Goal: Information Seeking & Learning: Check status

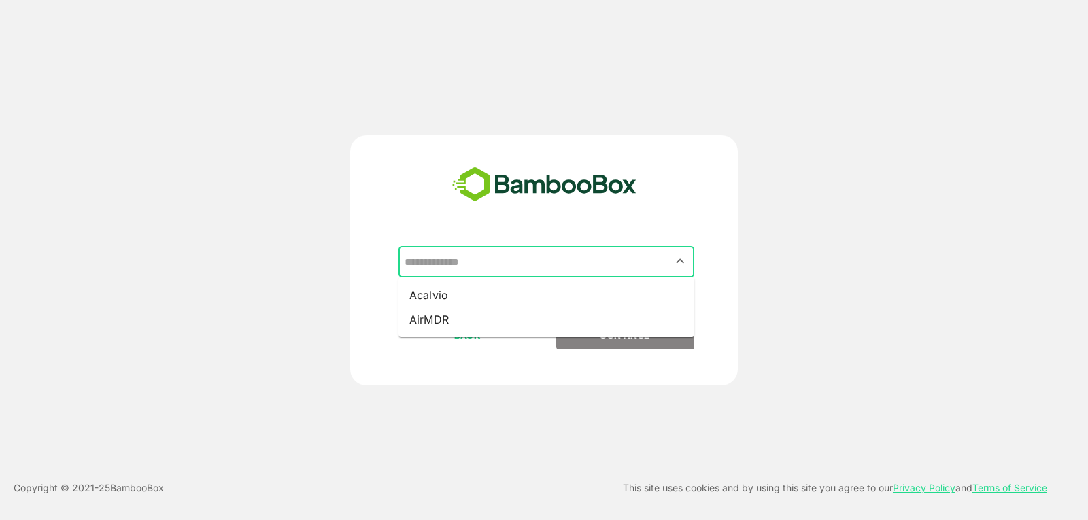
click at [553, 251] on input "text" at bounding box center [546, 262] width 290 height 26
drag, startPoint x: 498, startPoint y: 301, endPoint x: 515, endPoint y: 299, distance: 17.8
click at [515, 299] on li "Acalvio" at bounding box center [546, 295] width 296 height 24
type input "*******"
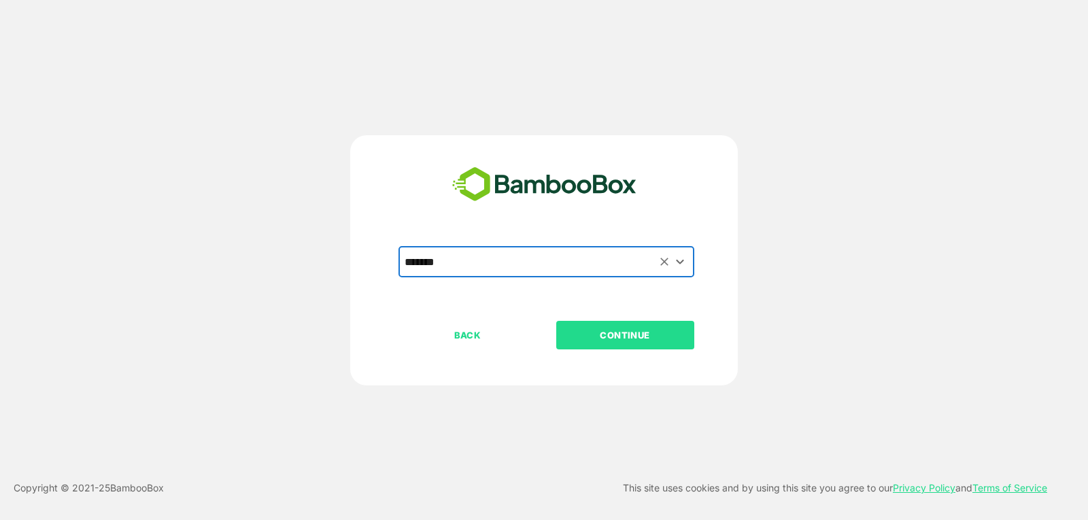
click at [515, 299] on div "******* ​" at bounding box center [544, 283] width 339 height 75
click at [587, 328] on p "CONTINUE" at bounding box center [625, 335] width 136 height 15
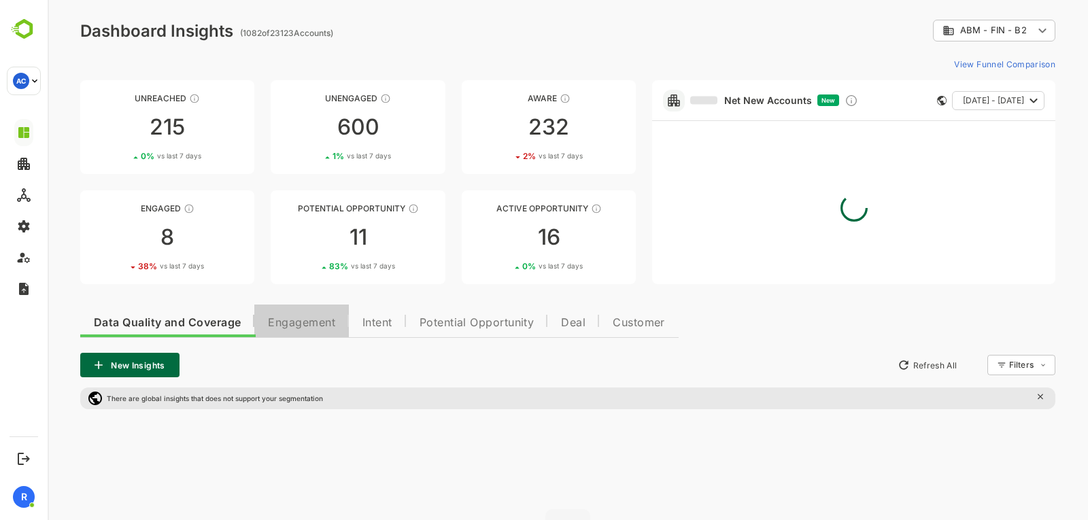
click at [324, 320] on span "Engagement" at bounding box center [301, 322] width 67 height 11
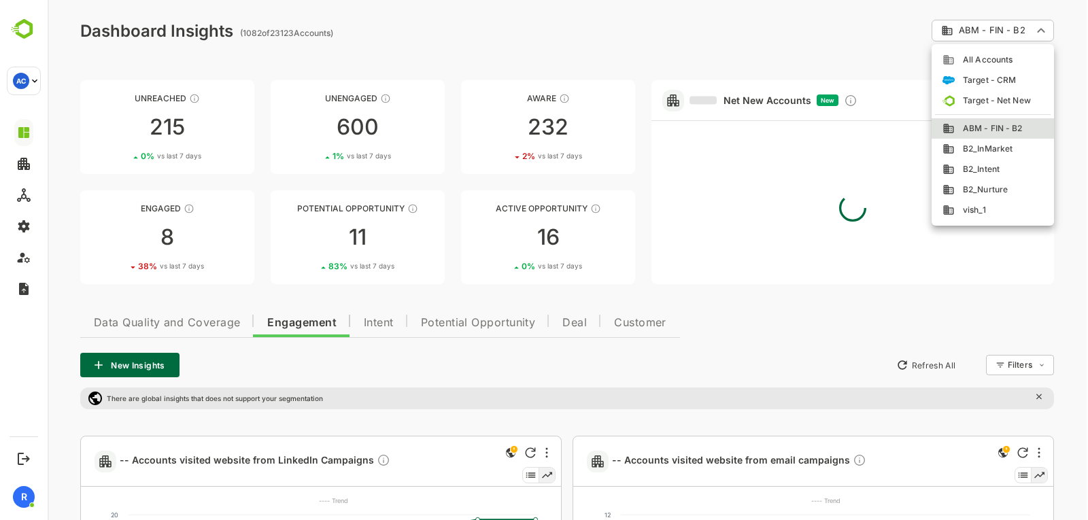
click at [863, 50] on div at bounding box center [568, 260] width 1040 height 520
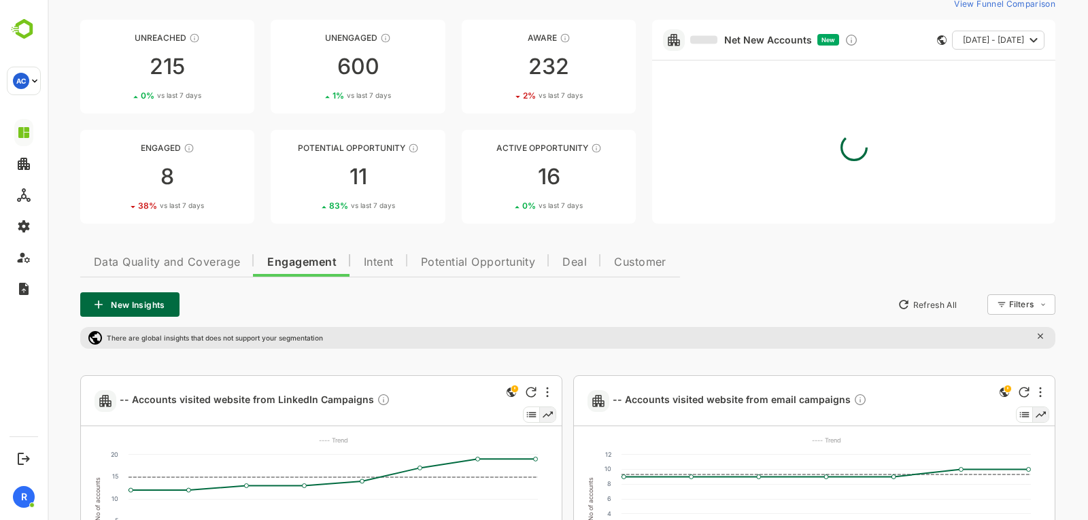
scroll to position [62, 0]
click at [370, 194] on link "Potential Opportunity 11 83 % vs last 7 days" at bounding box center [358, 175] width 174 height 94
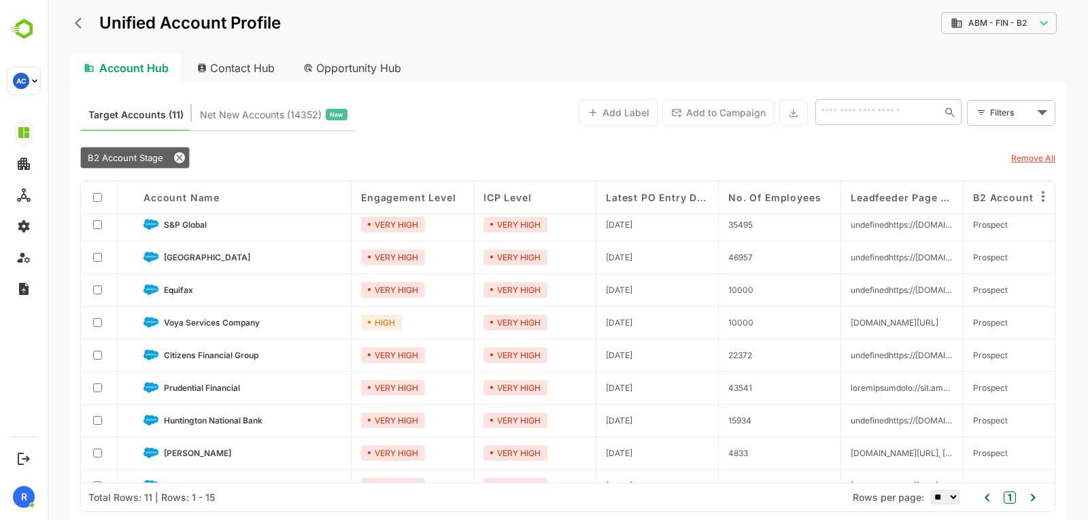
scroll to position [0, 0]
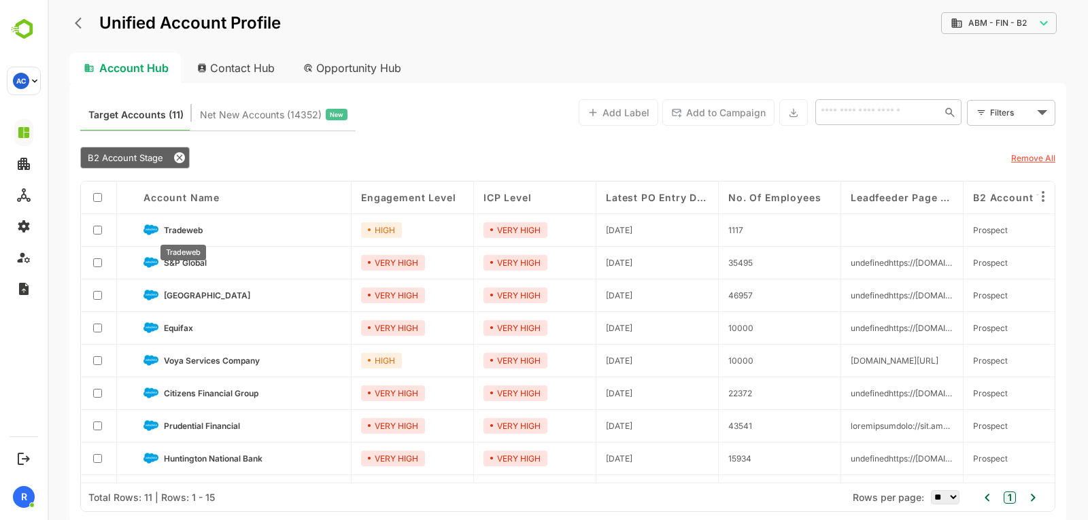
click at [180, 229] on span "Tradeweb" at bounding box center [183, 230] width 39 height 10
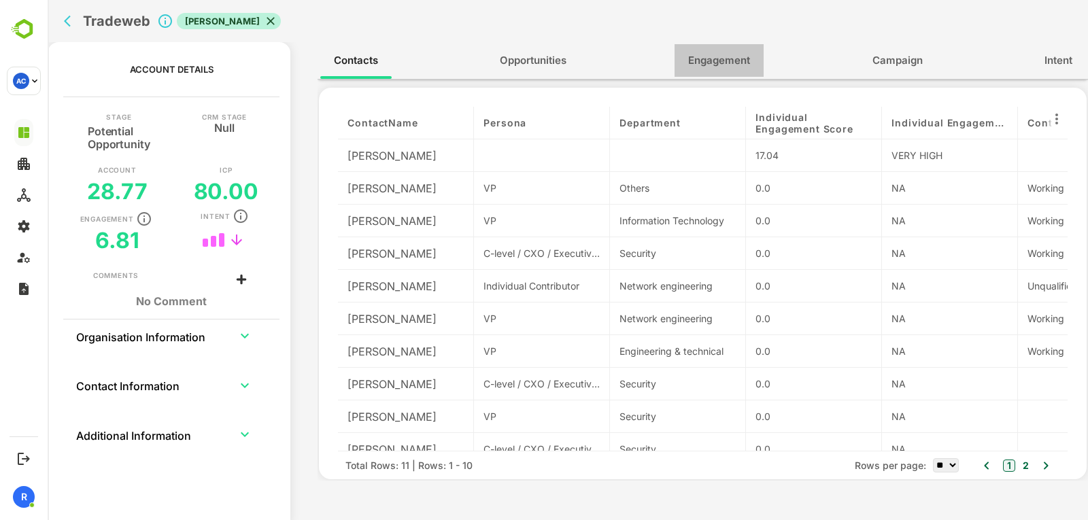
click at [699, 53] on span "Engagement" at bounding box center [719, 61] width 62 height 18
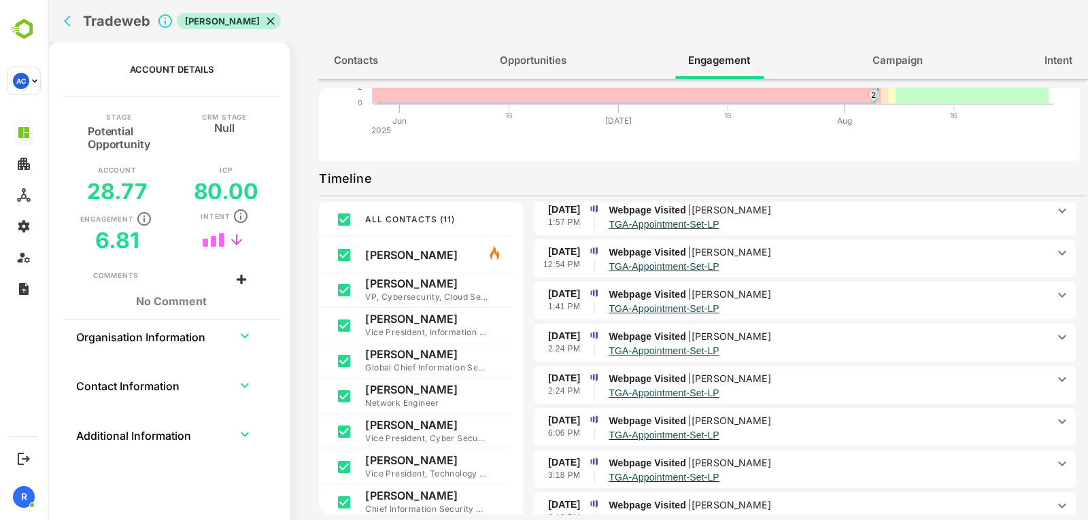
scroll to position [5, 0]
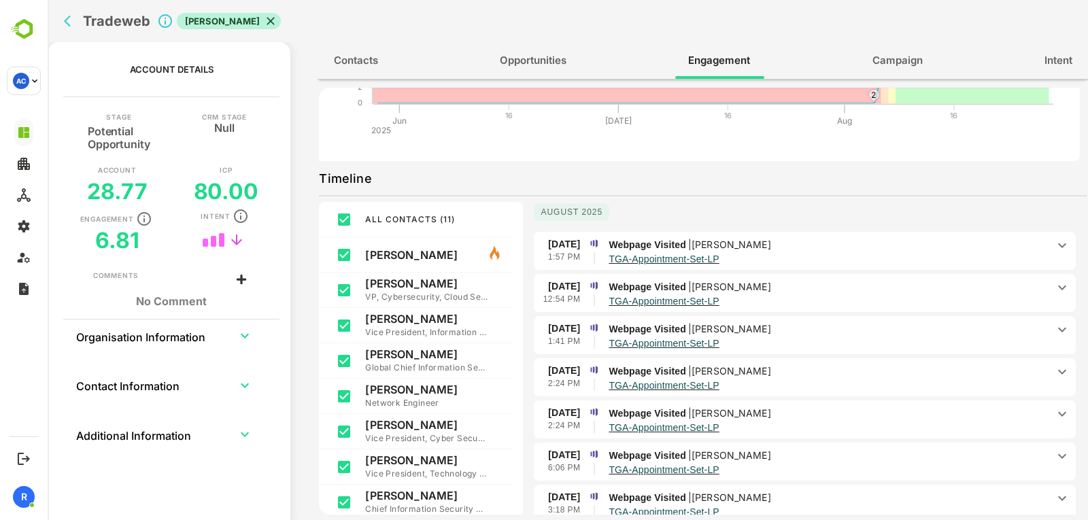
click at [1043, 247] on div "Webpage Visited | [PERSON_NAME] TGA-Appointment-Set-LP" at bounding box center [830, 250] width 445 height 27
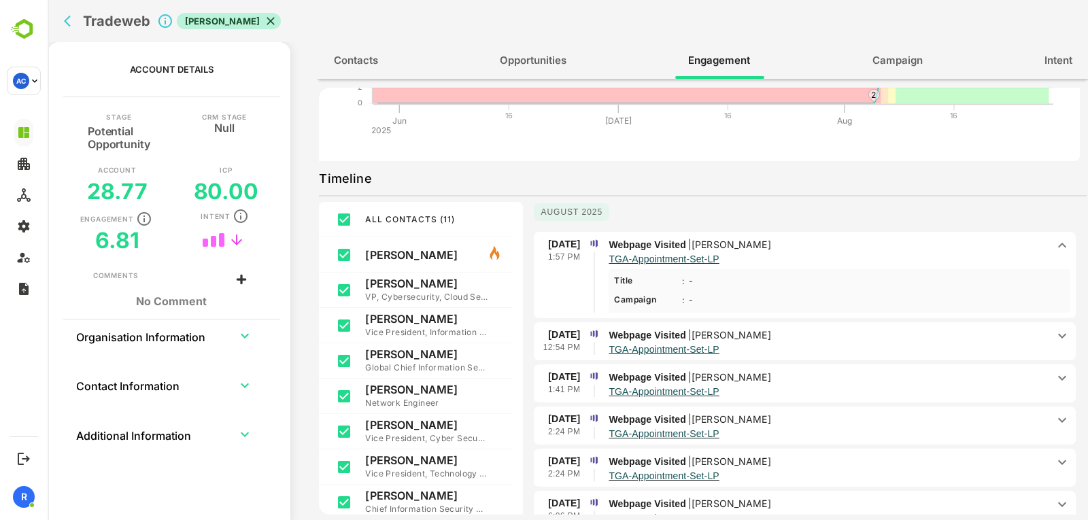
click at [1043, 247] on div "Webpage Visited | [PERSON_NAME] TGA-Appointment-Set-LP" at bounding box center [830, 250] width 445 height 27
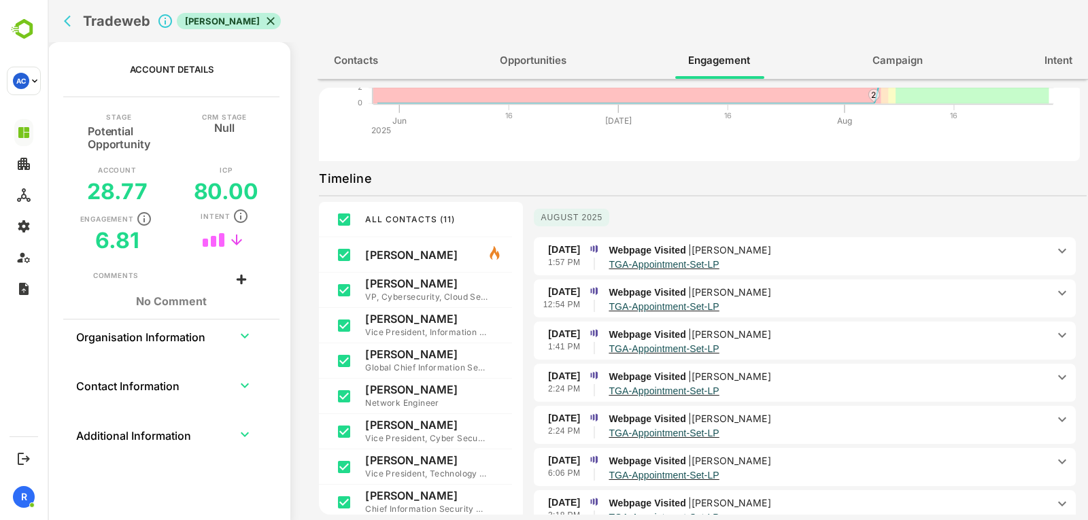
scroll to position [0, 0]
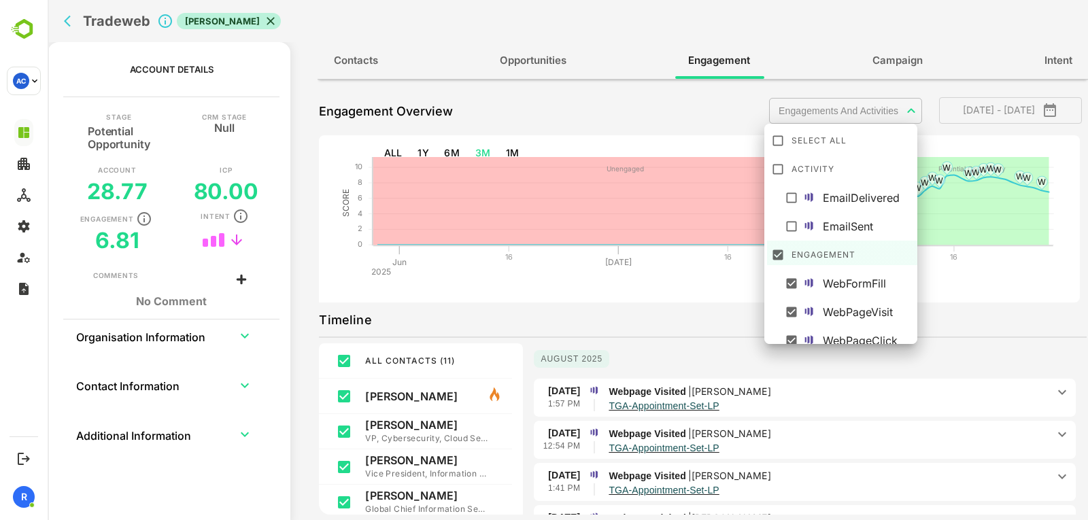
click at [868, 122] on body "**********" at bounding box center [568, 260] width 1040 height 520
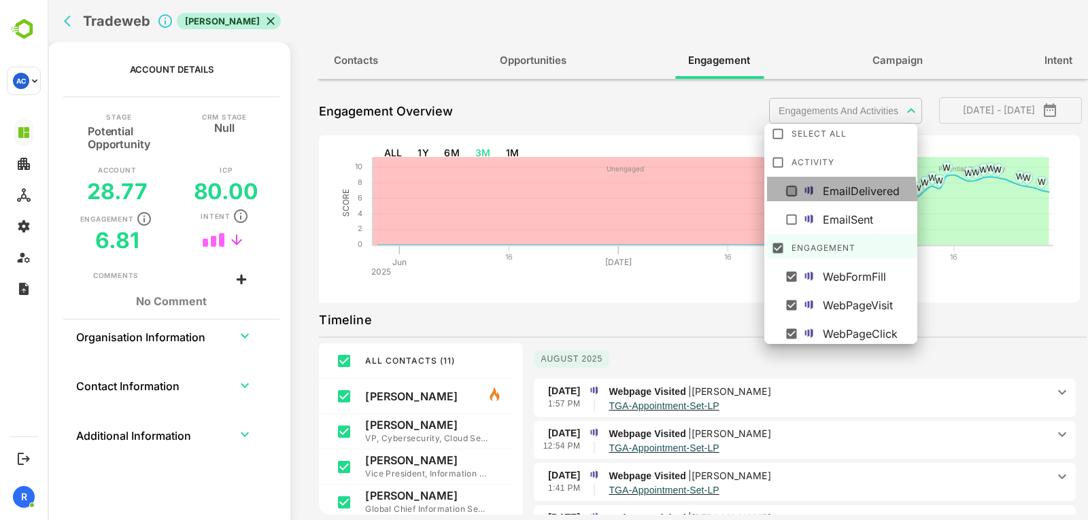
click at [791, 197] on icon at bounding box center [791, 191] width 14 height 14
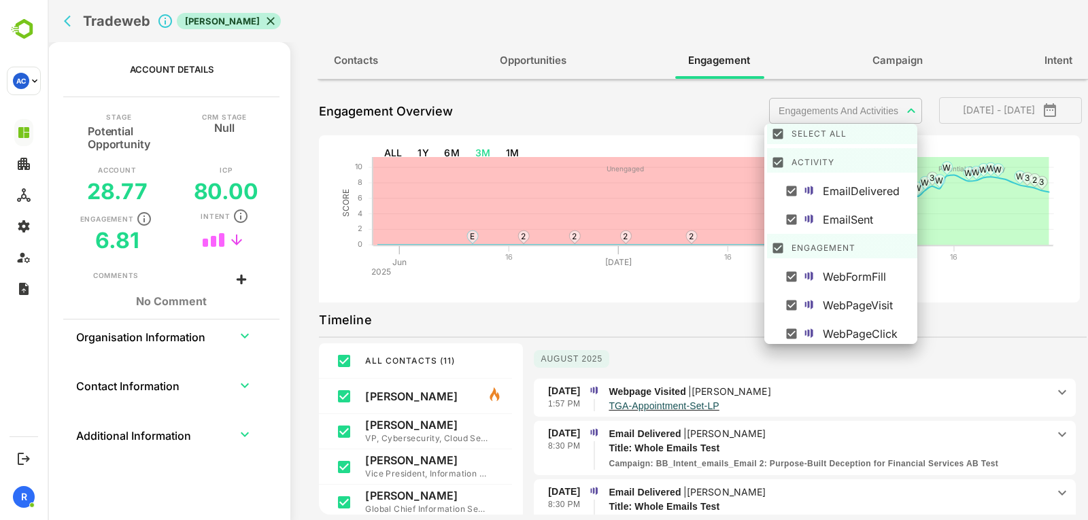
click at [802, 87] on div at bounding box center [568, 260] width 1040 height 520
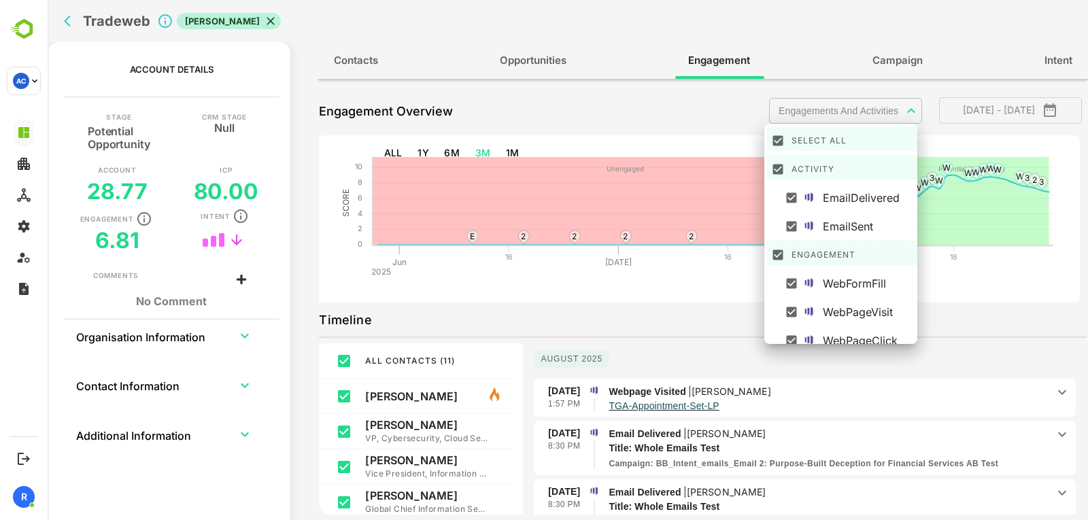
click at [806, 111] on body "**********" at bounding box center [568, 260] width 1040 height 520
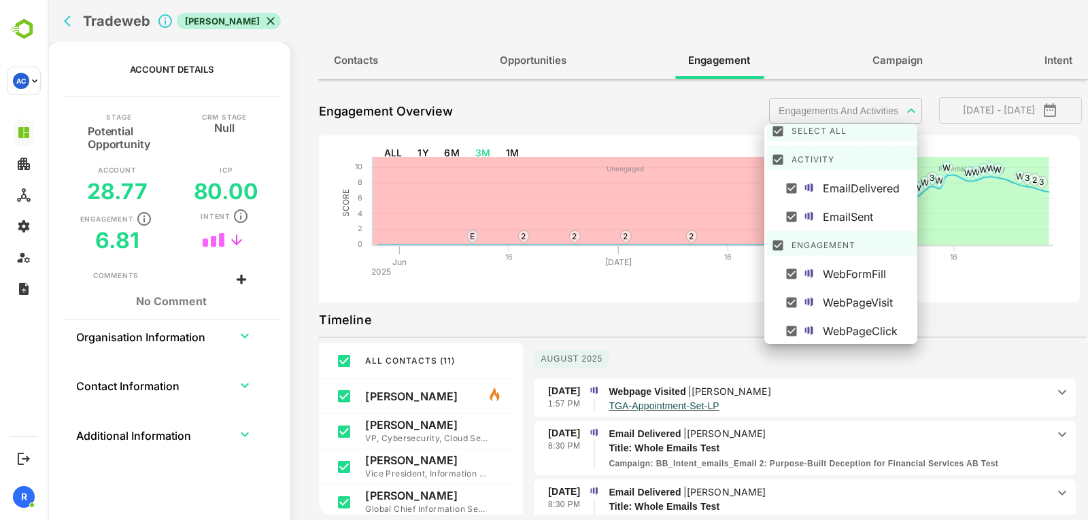
click at [735, 100] on div at bounding box center [568, 260] width 1040 height 520
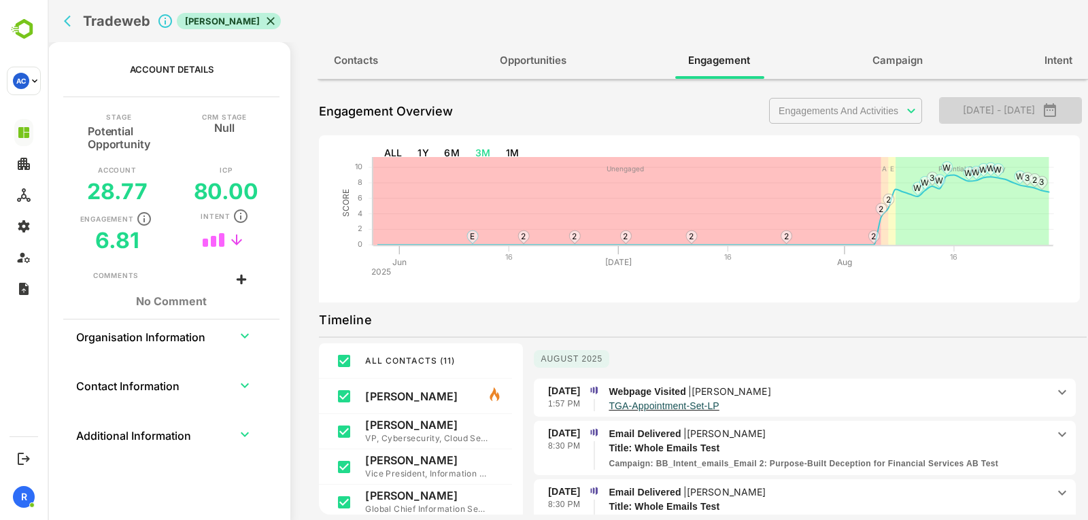
click at [960, 119] on span "[DATE] - [DATE]" at bounding box center [1010, 110] width 121 height 18
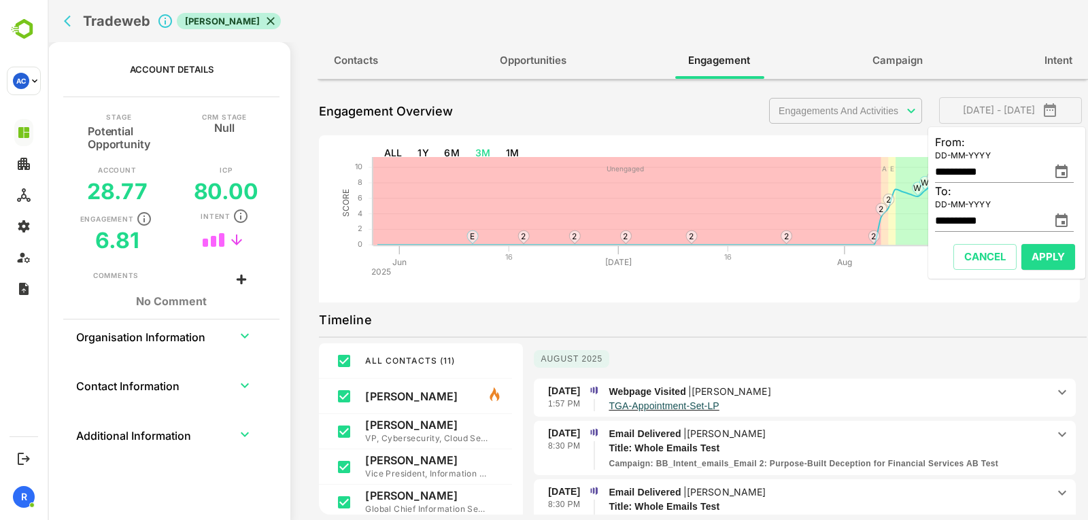
click at [706, 124] on div "**********" at bounding box center [702, 111] width 767 height 34
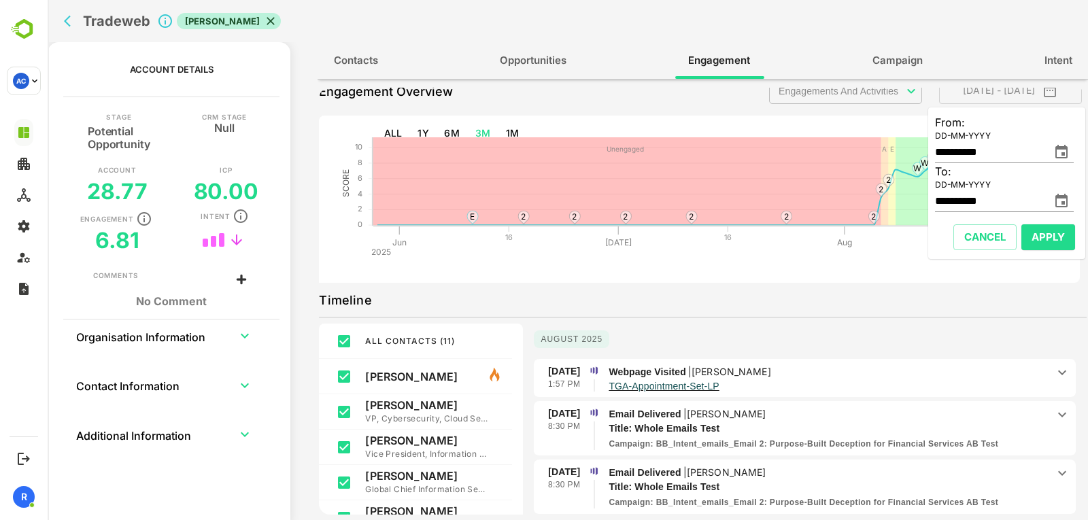
scroll to position [0, 0]
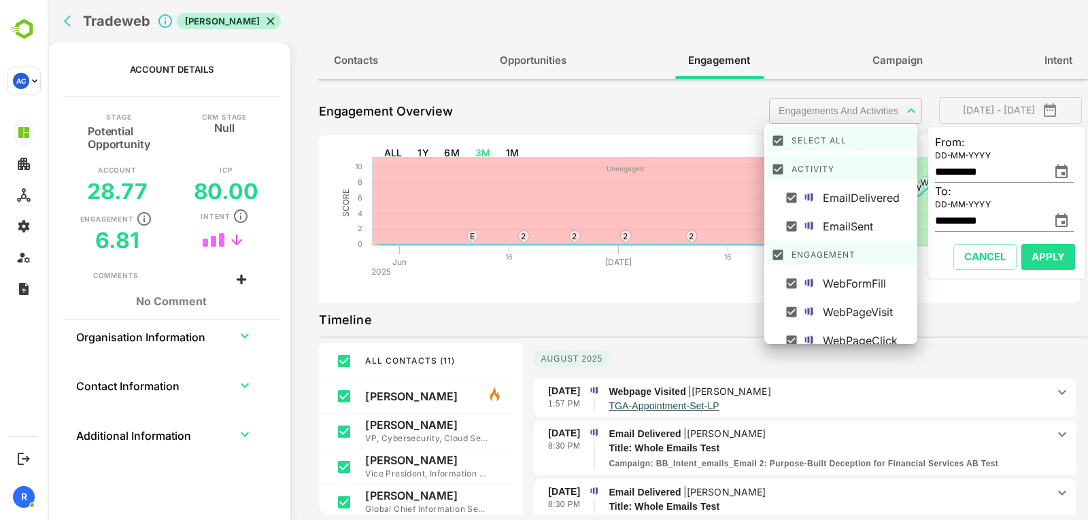
click at [795, 115] on body "**********" at bounding box center [568, 260] width 1040 height 520
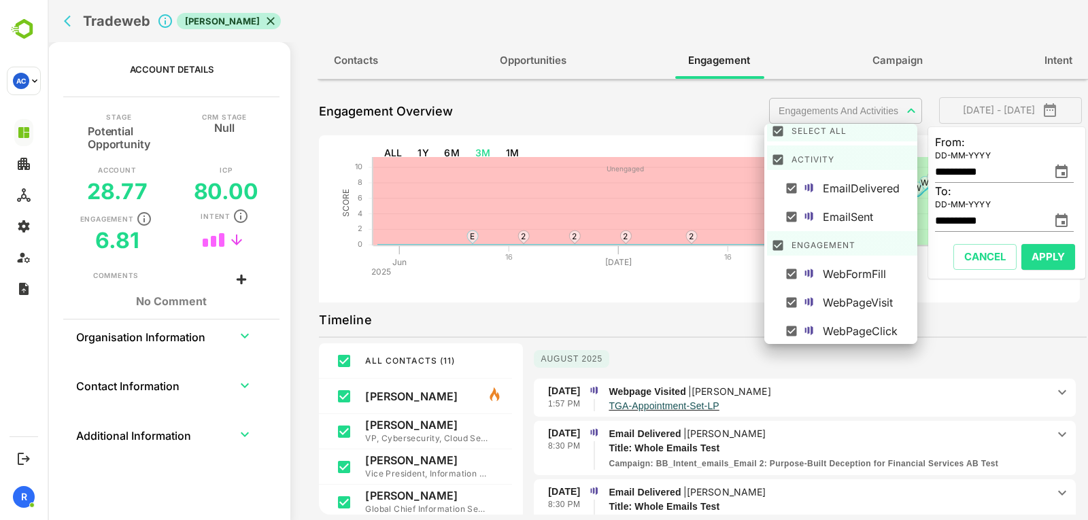
click at [715, 112] on div at bounding box center [568, 260] width 1040 height 520
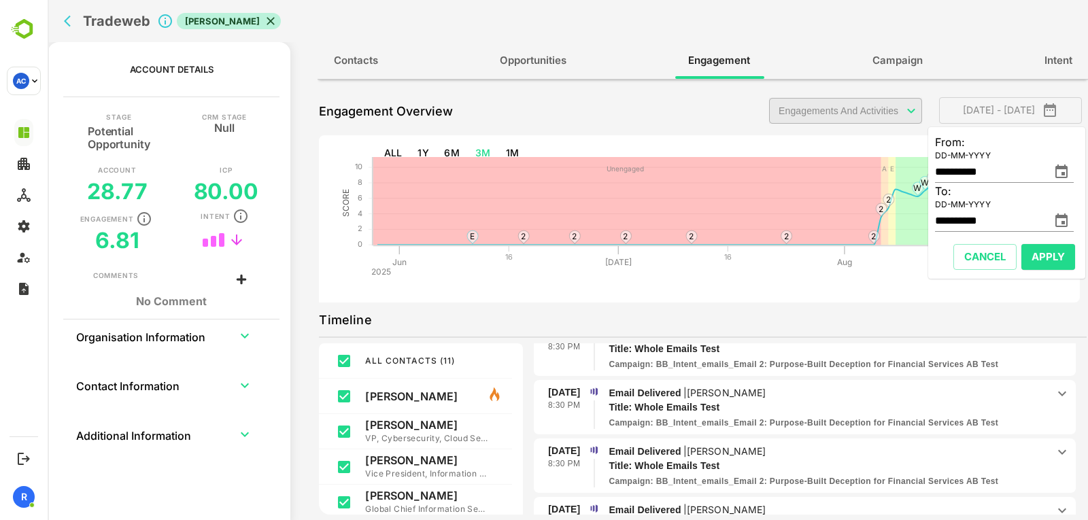
scroll to position [100, 0]
click at [71, 24] on icon "back" at bounding box center [71, 21] width 14 height 14
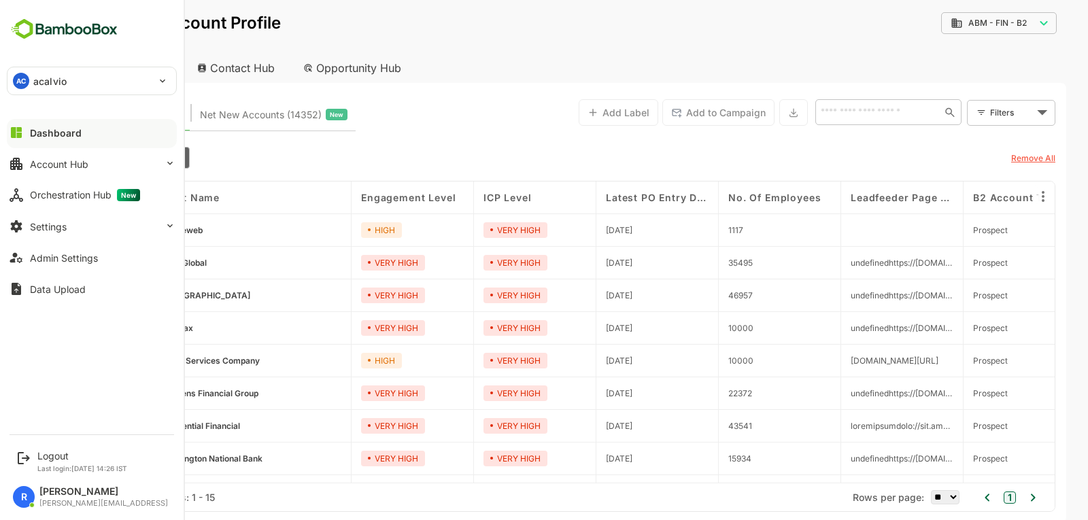
click at [88, 130] on button "Dashboard" at bounding box center [92, 132] width 170 height 27
click at [51, 140] on div at bounding box center [92, 144] width 170 height 8
click at [65, 128] on div "Dashboard" at bounding box center [56, 133] width 52 height 12
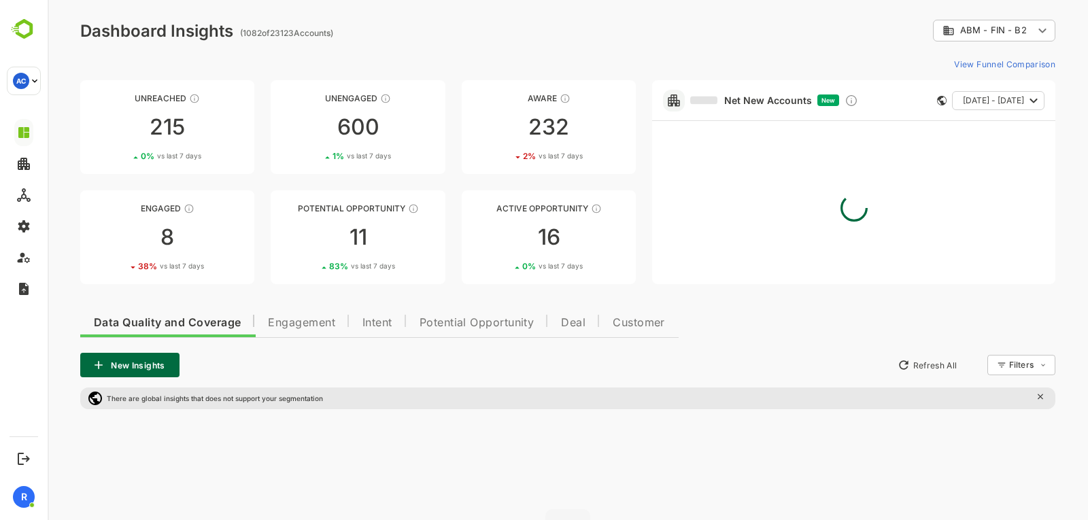
click at [298, 330] on button "Engagement" at bounding box center [301, 321] width 94 height 33
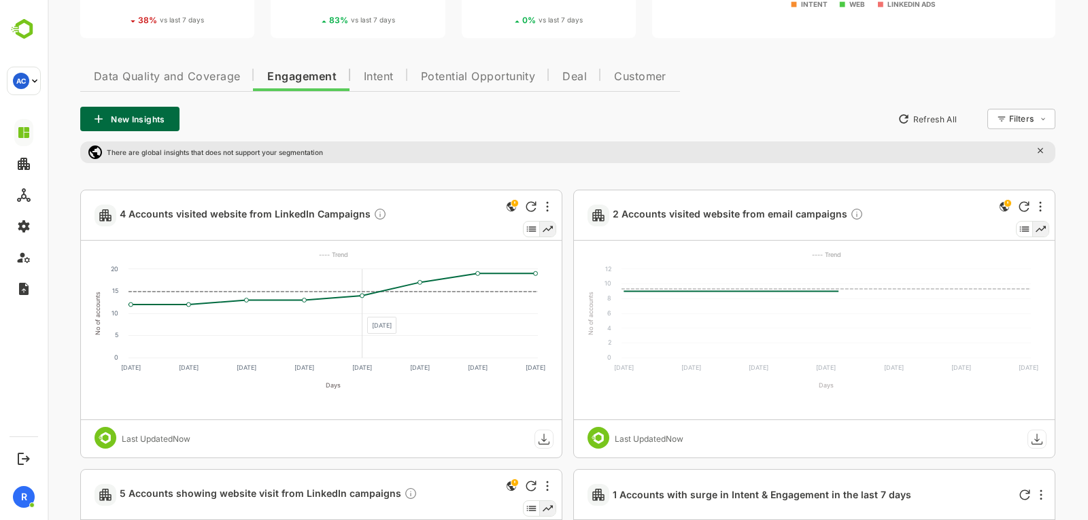
scroll to position [247, 0]
click at [538, 205] on div at bounding box center [531, 206] width 16 height 16
click at [550, 205] on div at bounding box center [547, 206] width 16 height 16
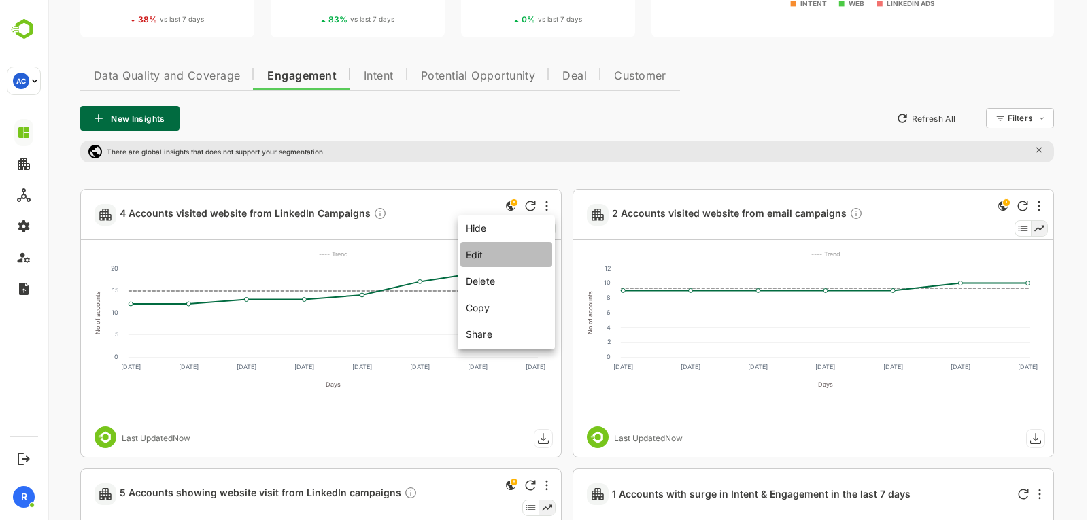
click at [510, 252] on li "Edit" at bounding box center [506, 254] width 92 height 25
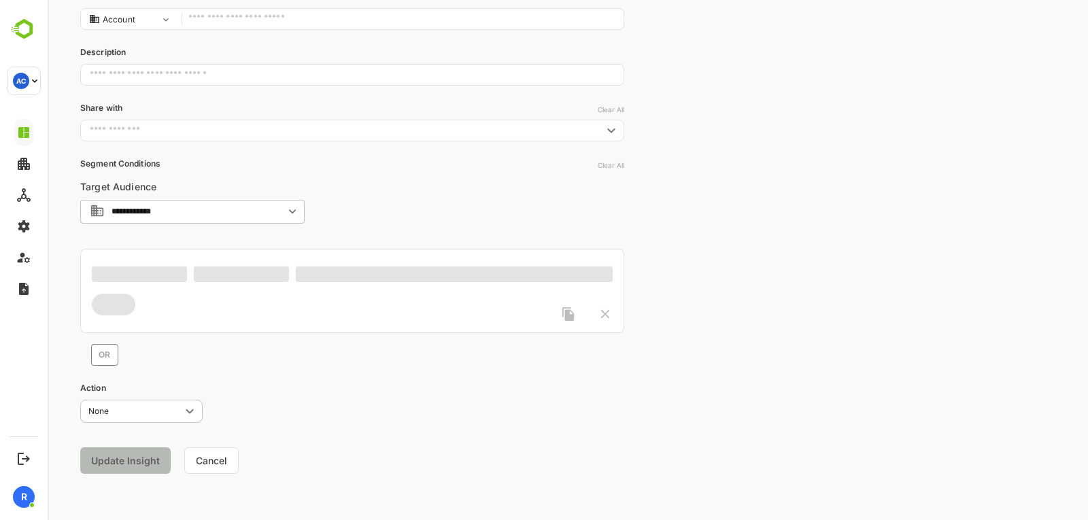
type input "**********"
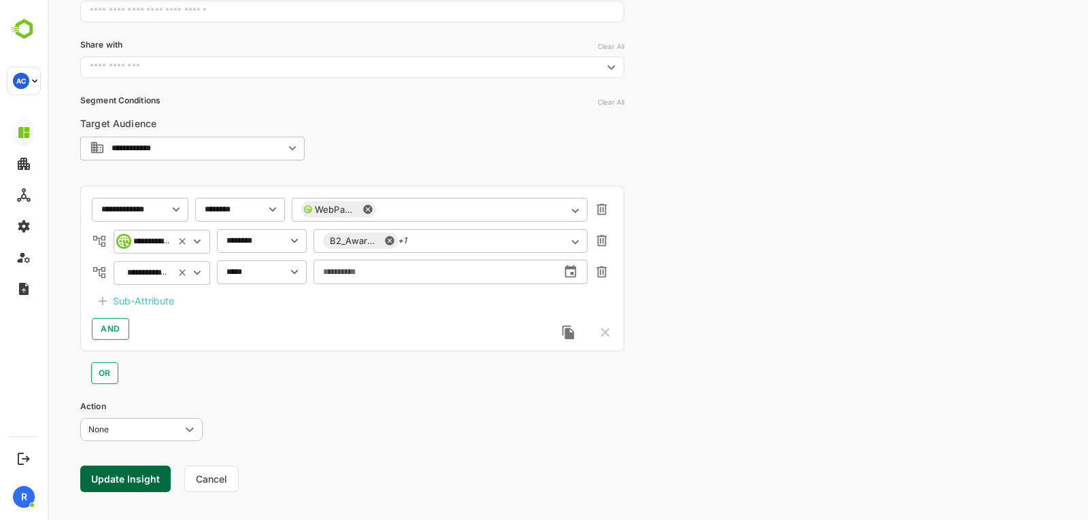
scroll to position [209, 0]
click at [422, 245] on div "B2_Awarness_USA_TOFU_Branding-Ad_Capability_1_Single_Image B2_Awarness_USA_TOFU…" at bounding box center [450, 240] width 274 height 24
click at [563, 243] on icon "Clear" at bounding box center [561, 241] width 9 height 9
click at [353, 232] on div "​" at bounding box center [450, 240] width 274 height 24
click at [239, 239] on input "********" at bounding box center [244, 240] width 36 height 10
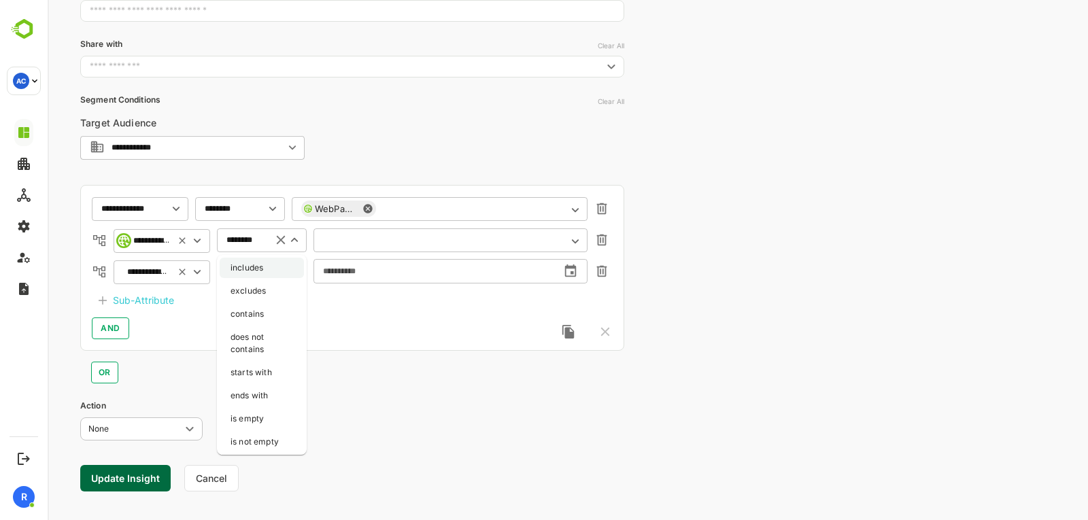
click at [255, 274] on li "includes" at bounding box center [262, 268] width 84 height 20
click at [465, 230] on div "​" at bounding box center [450, 240] width 274 height 24
click at [576, 245] on icon "Open" at bounding box center [575, 241] width 15 height 15
click at [211, 486] on button "Cancel" at bounding box center [211, 478] width 54 height 27
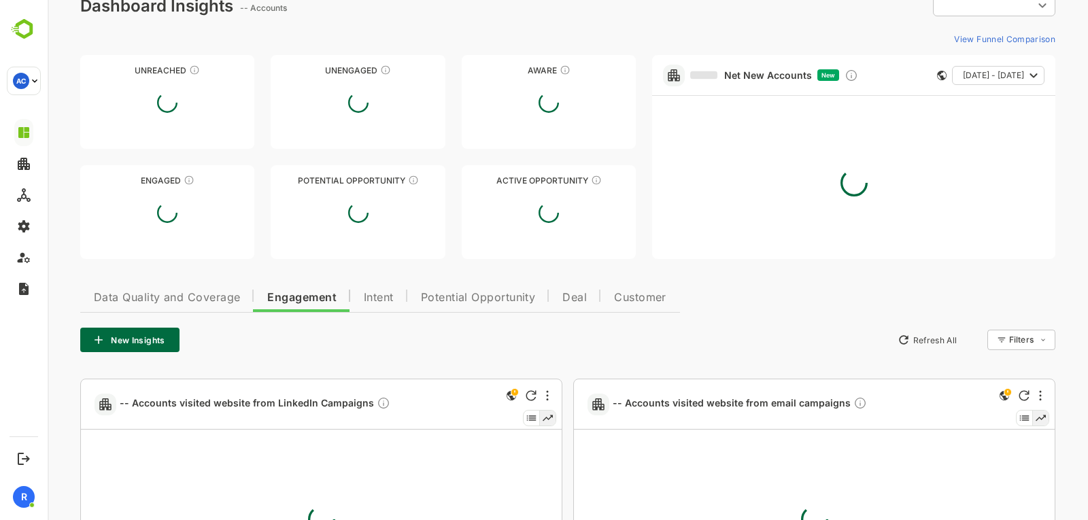
type input "**********"
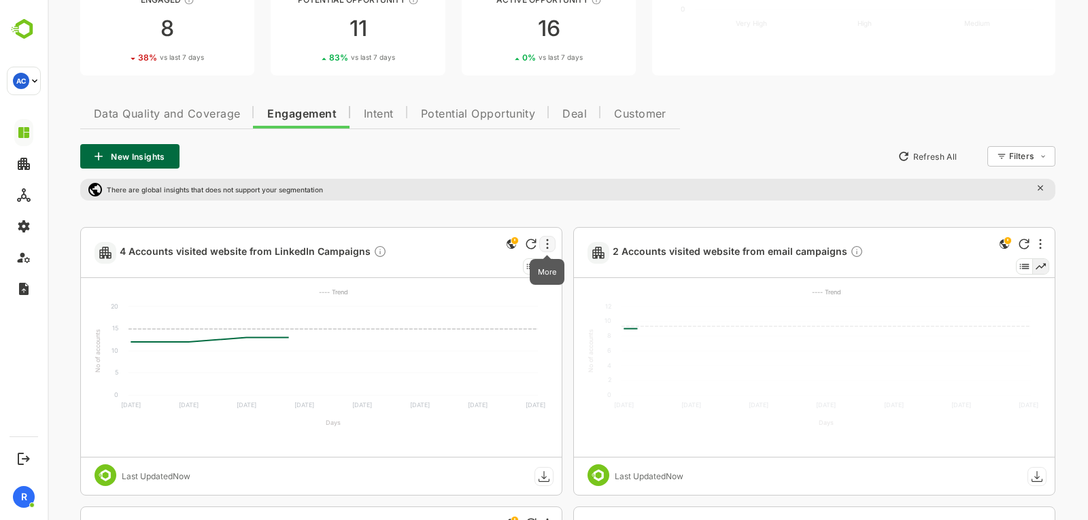
click at [547, 241] on icon "More" at bounding box center [547, 244] width 3 height 11
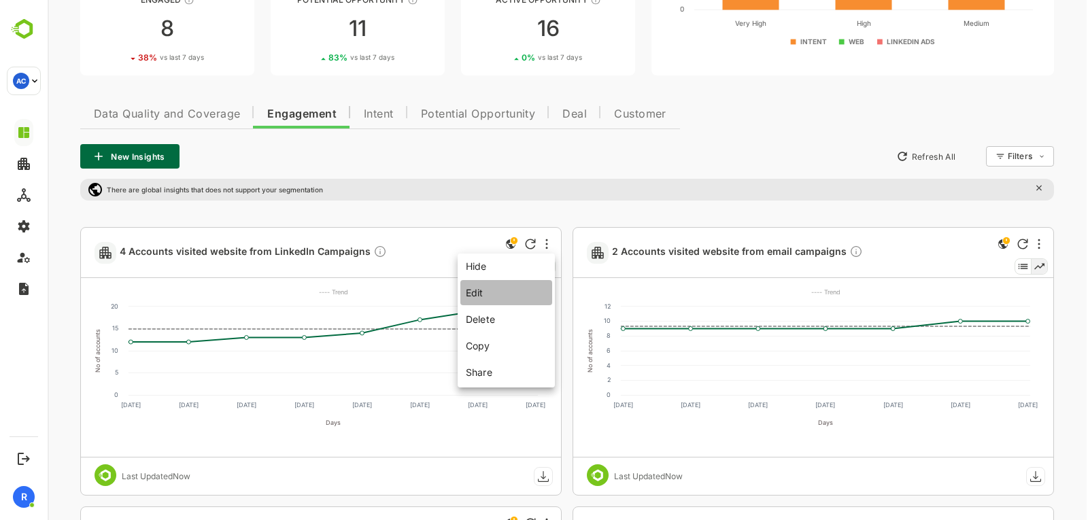
click at [501, 292] on li "Edit" at bounding box center [506, 292] width 92 height 25
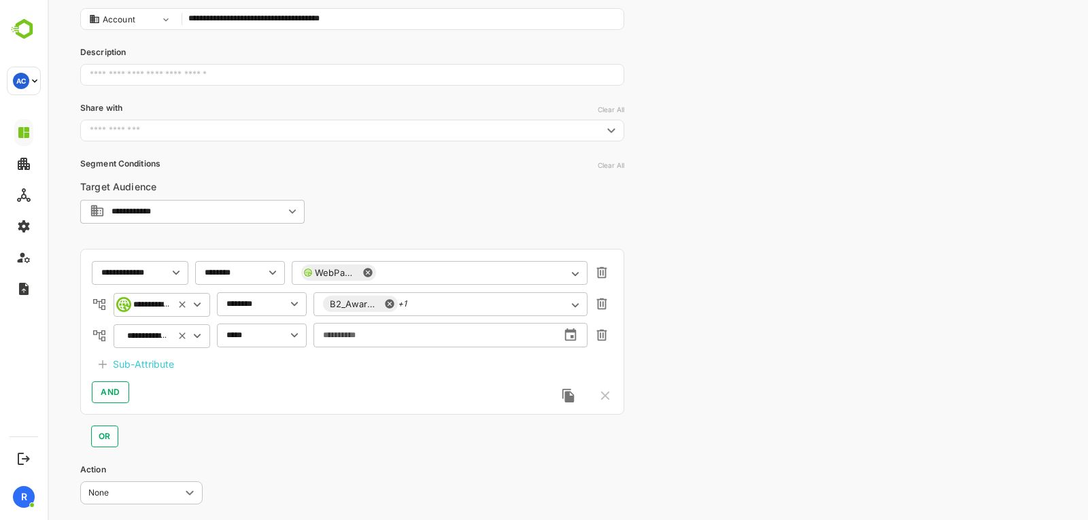
scroll to position [226, 0]
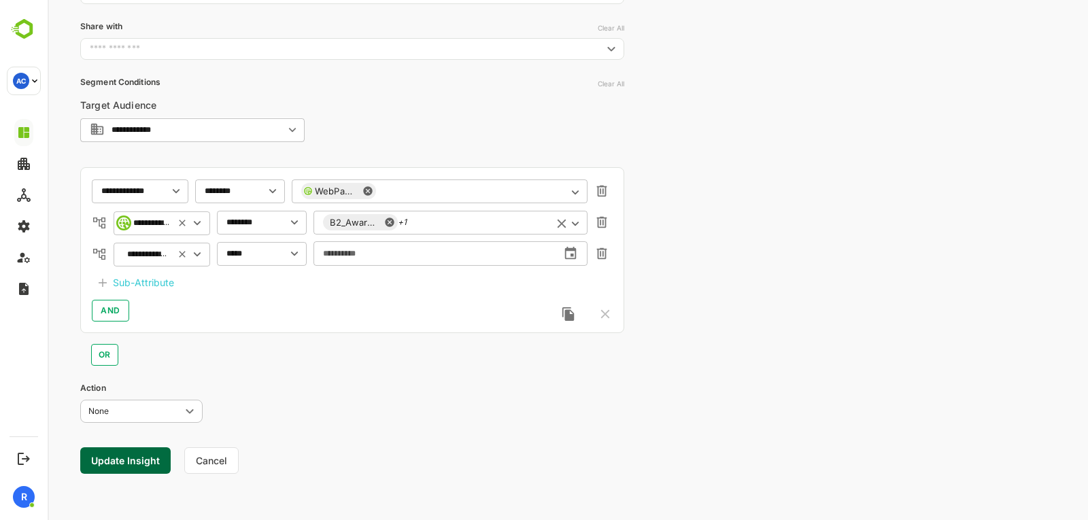
click at [576, 220] on icon "Open" at bounding box center [575, 223] width 15 height 15
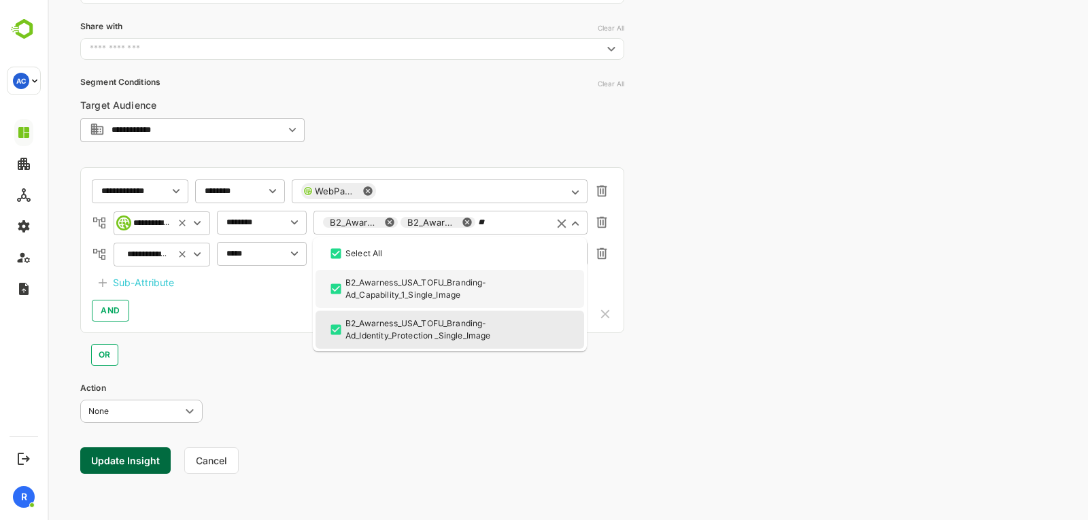
scroll to position [0, 0]
type input "*"
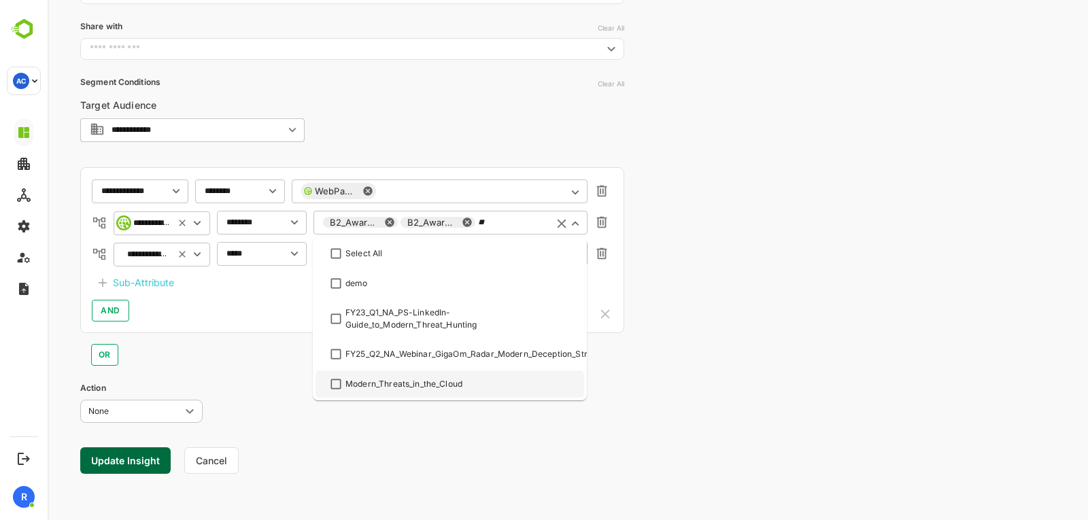
type input "*"
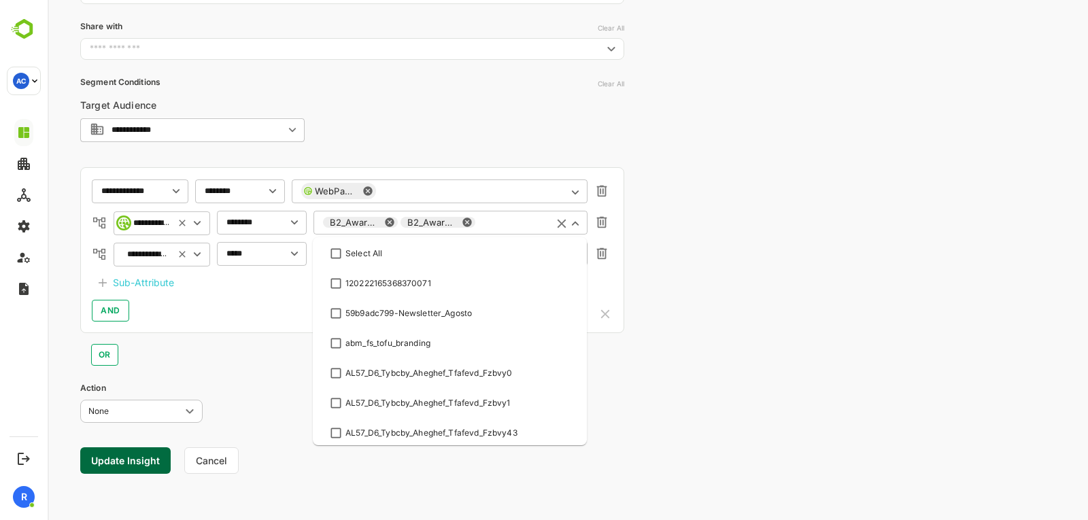
scroll to position [226, 0]
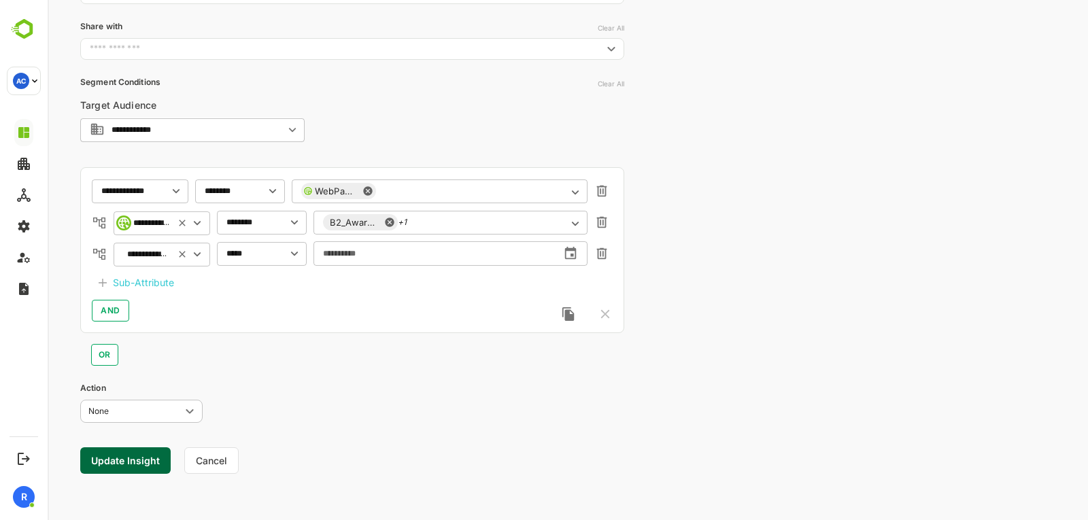
click at [671, 318] on div "**********" at bounding box center [568, 147] width 1040 height 746
click at [577, 226] on icon "Open" at bounding box center [575, 223] width 15 height 15
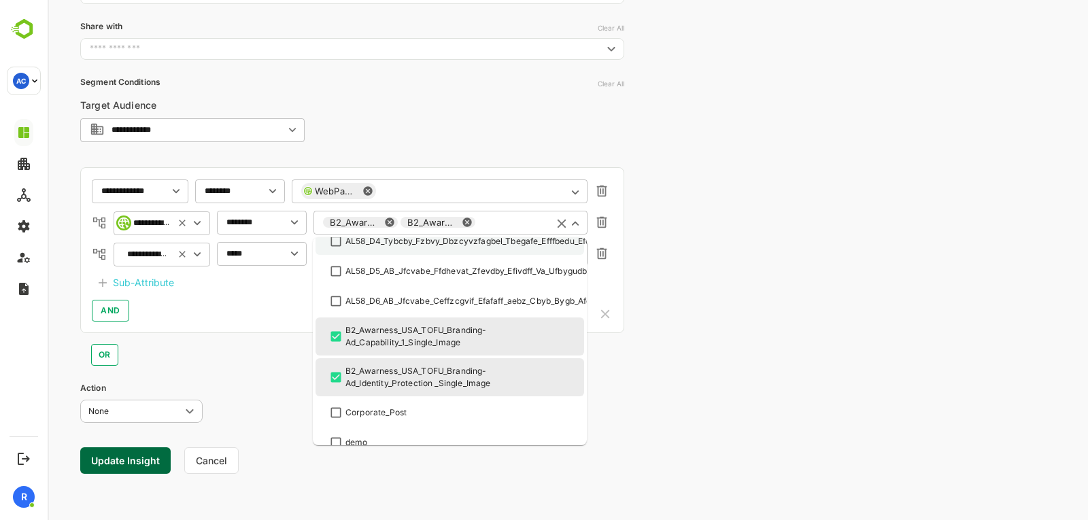
scroll to position [313, 0]
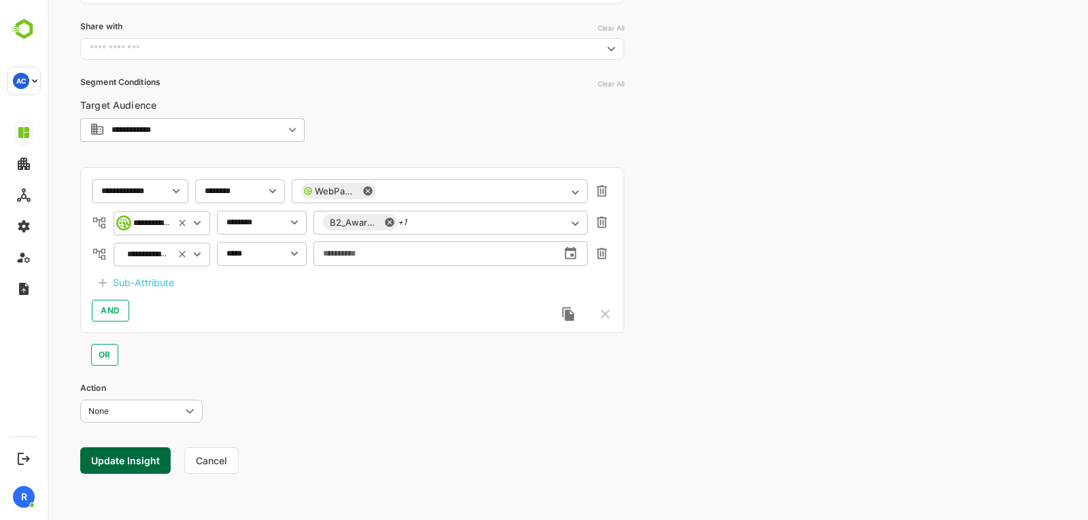
click at [677, 356] on div "**********" at bounding box center [568, 147] width 1040 height 746
click at [230, 453] on button "Cancel" at bounding box center [211, 460] width 54 height 27
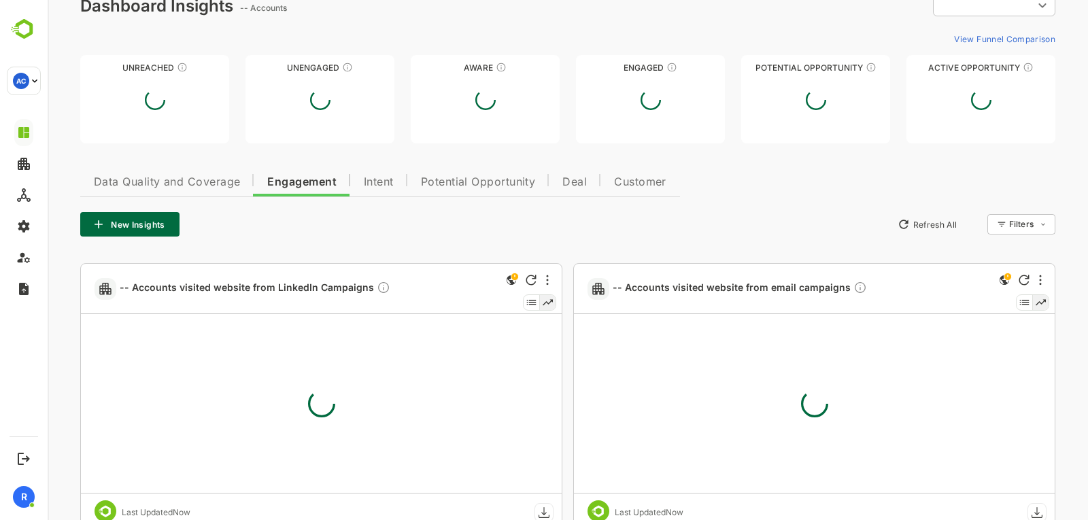
scroll to position [226, 0]
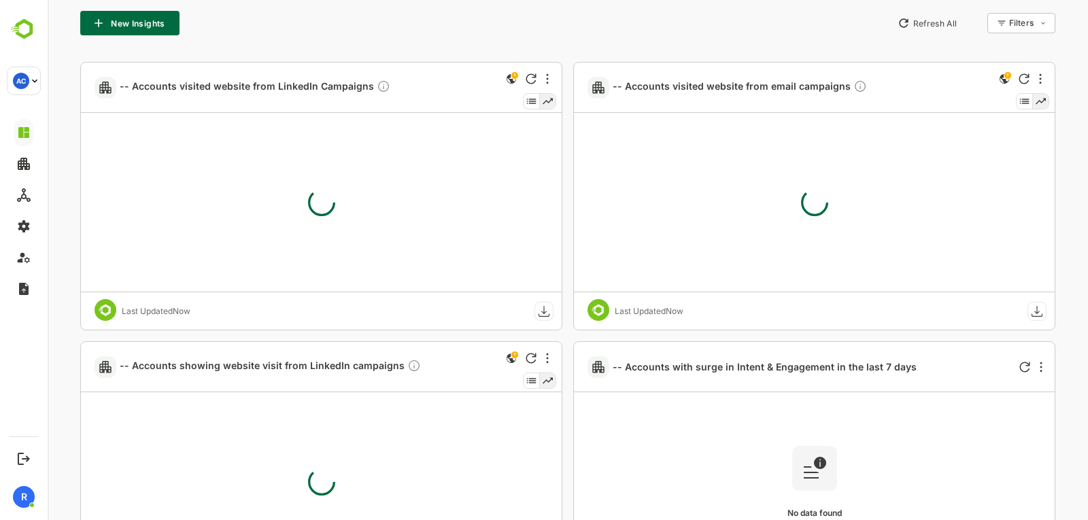
type input "**********"
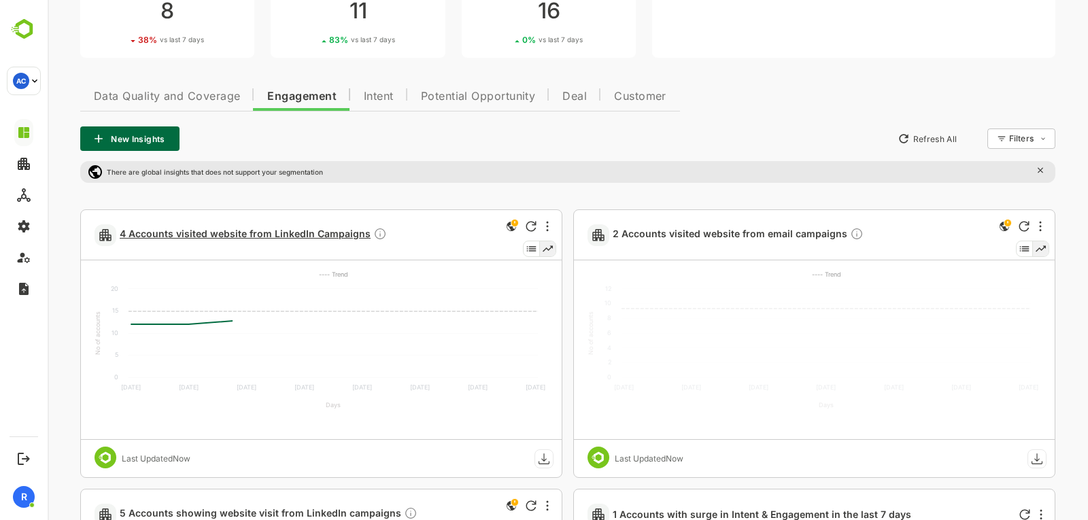
click at [257, 238] on span "4 Accounts visited website from LinkedIn Campaigns" at bounding box center [253, 235] width 267 height 16
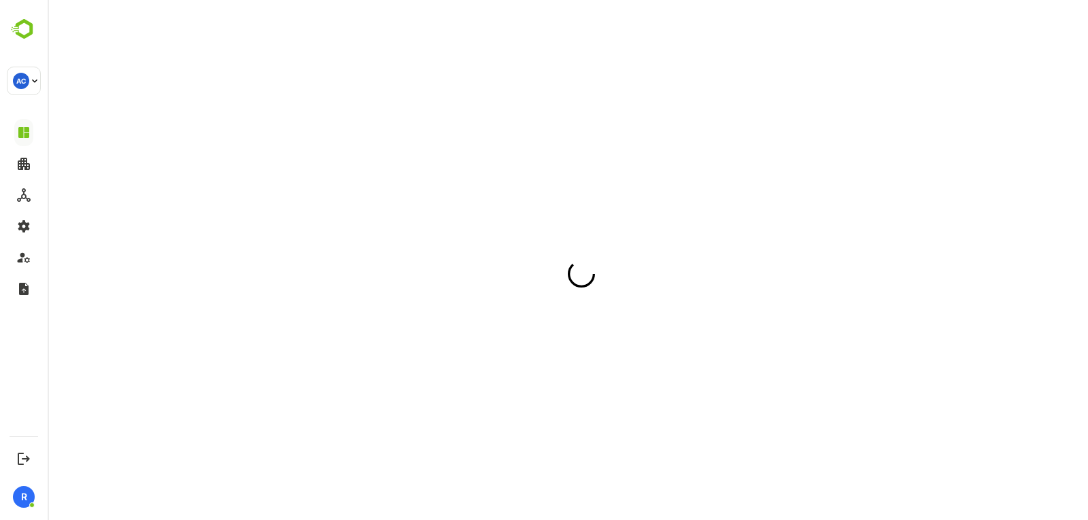
scroll to position [0, 0]
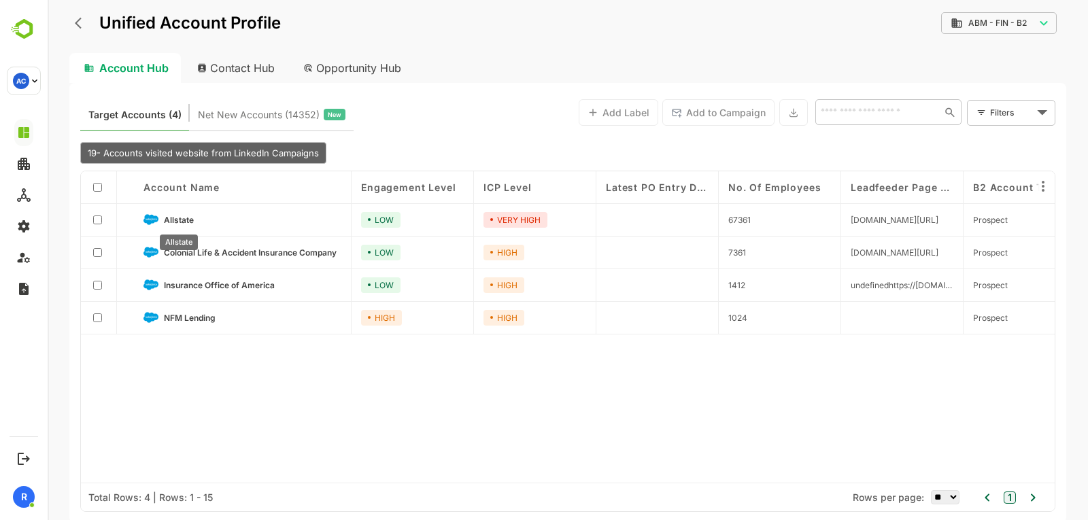
click at [181, 220] on span "Allstate" at bounding box center [179, 220] width 30 height 10
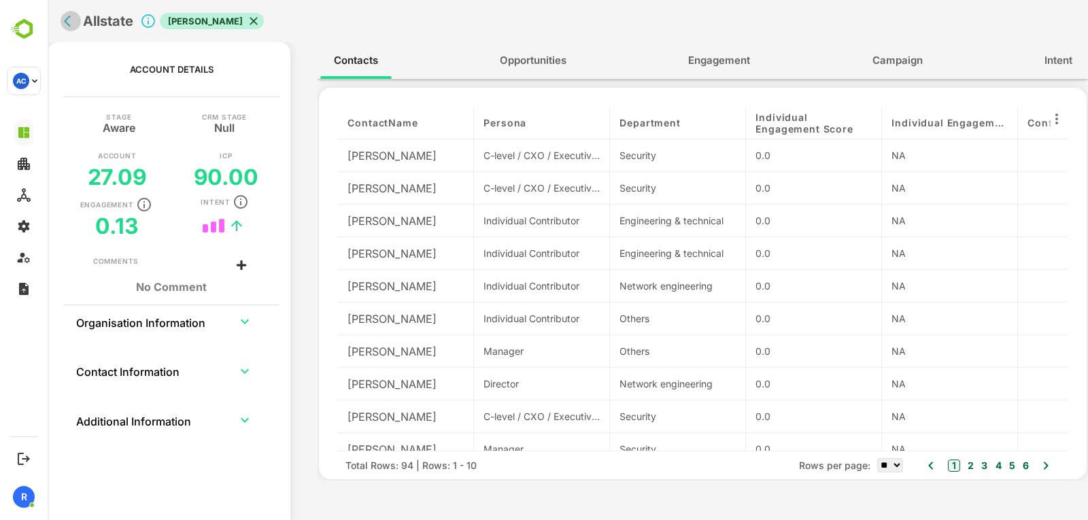
click at [64, 29] on button "back" at bounding box center [70, 21] width 20 height 20
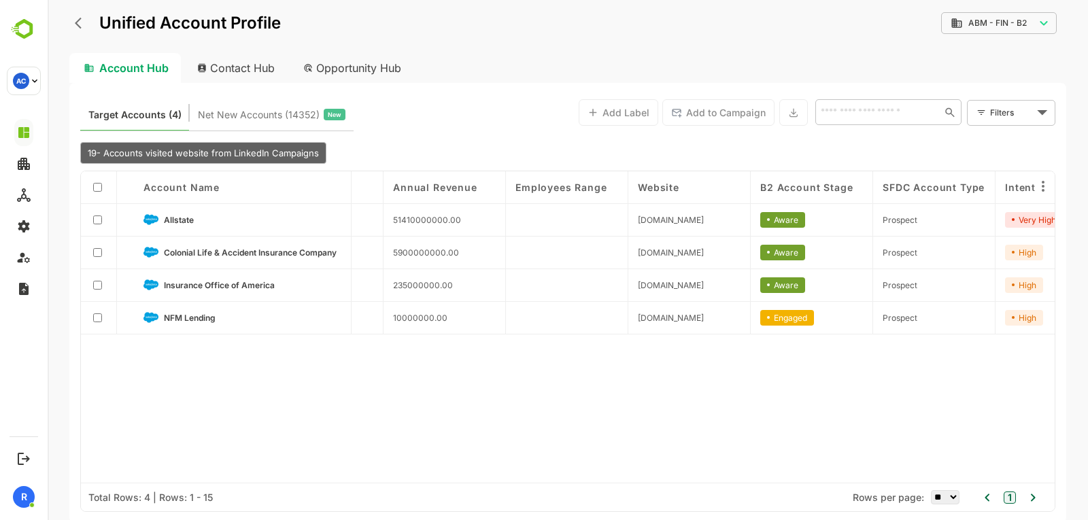
scroll to position [0, 948]
click at [191, 220] on span "Allstate" at bounding box center [179, 220] width 30 height 10
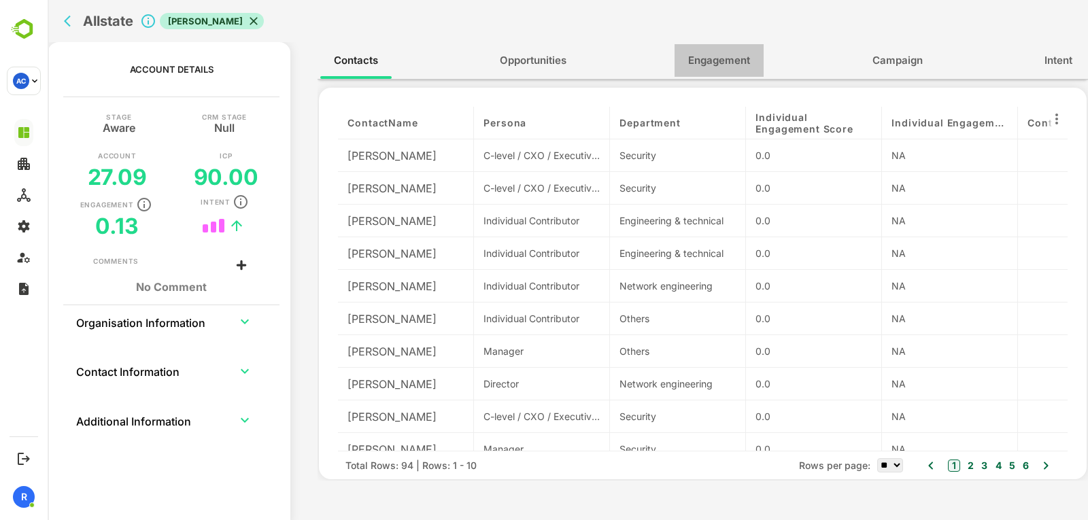
click at [697, 57] on span "Engagement" at bounding box center [719, 61] width 62 height 18
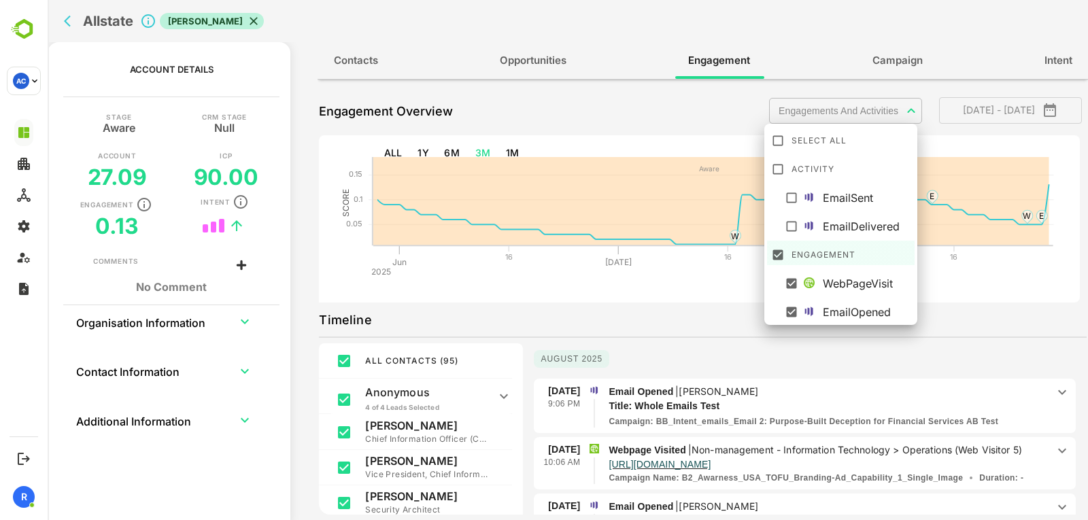
click at [848, 114] on body "**********" at bounding box center [568, 260] width 1040 height 520
click at [694, 285] on div at bounding box center [568, 260] width 1040 height 520
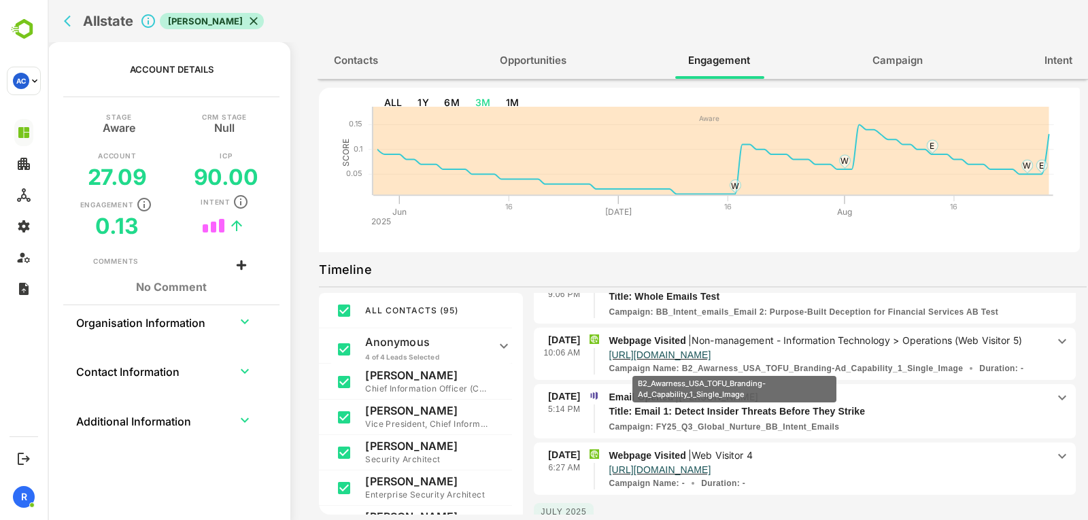
scroll to position [72, 0]
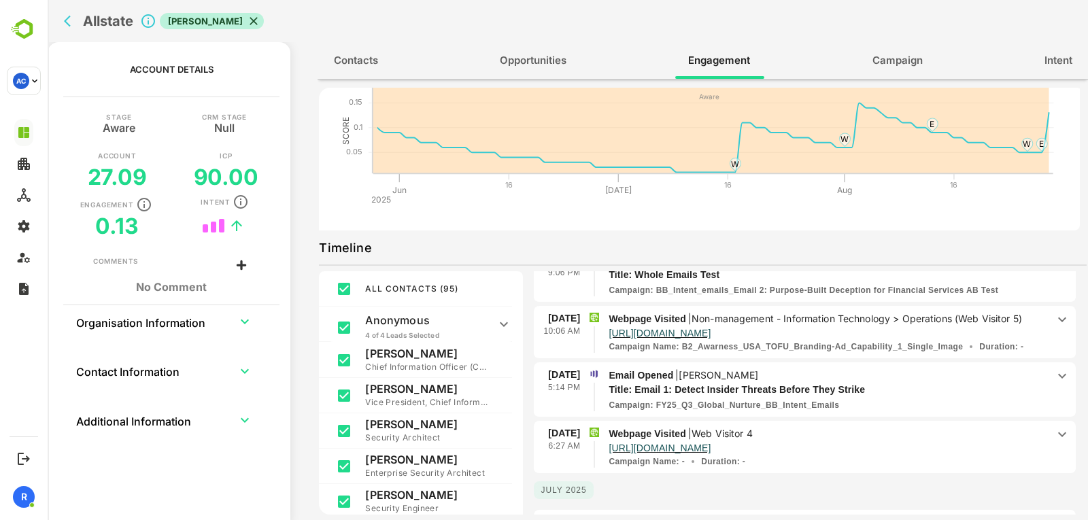
click at [1058, 319] on icon at bounding box center [1062, 319] width 8 height 5
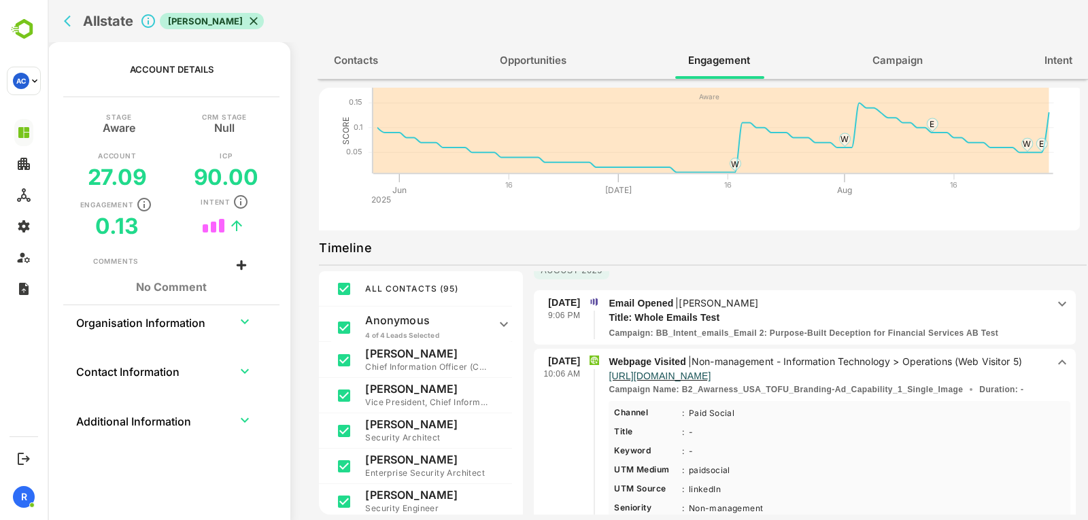
scroll to position [5, 0]
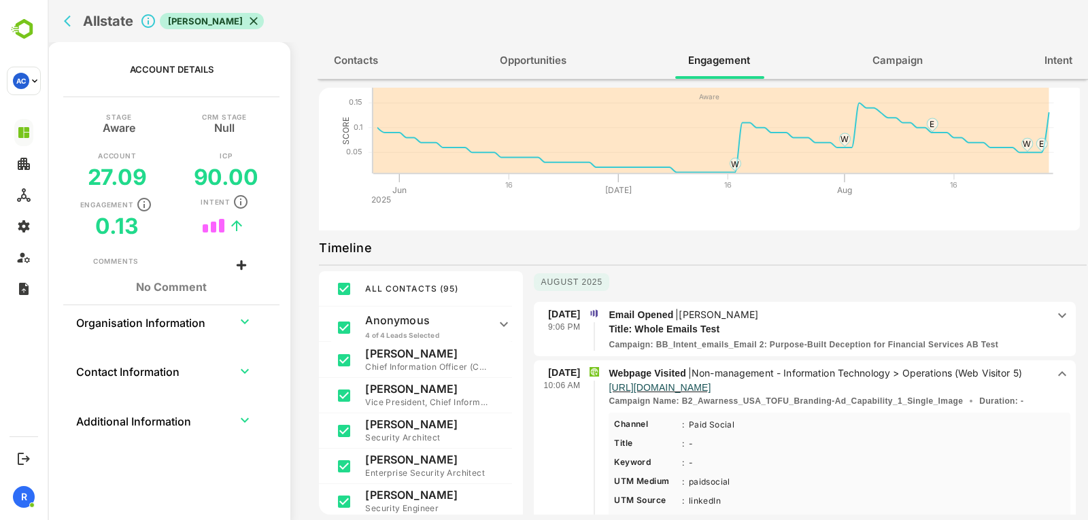
click at [716, 370] on p "Non-management - Information Technology > Operations (Web Visitor 5)" at bounding box center [856, 373] width 330 height 12
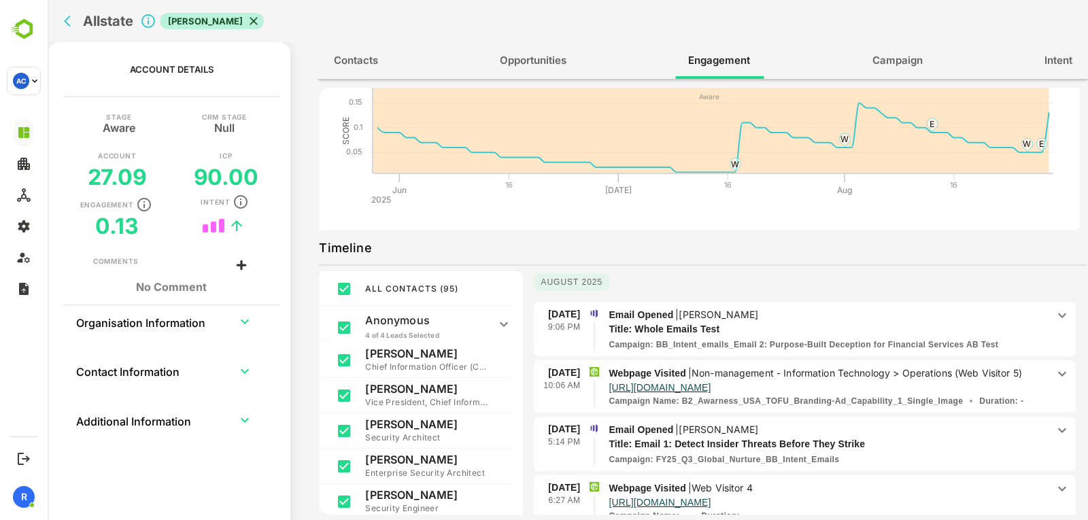
scroll to position [59, 0]
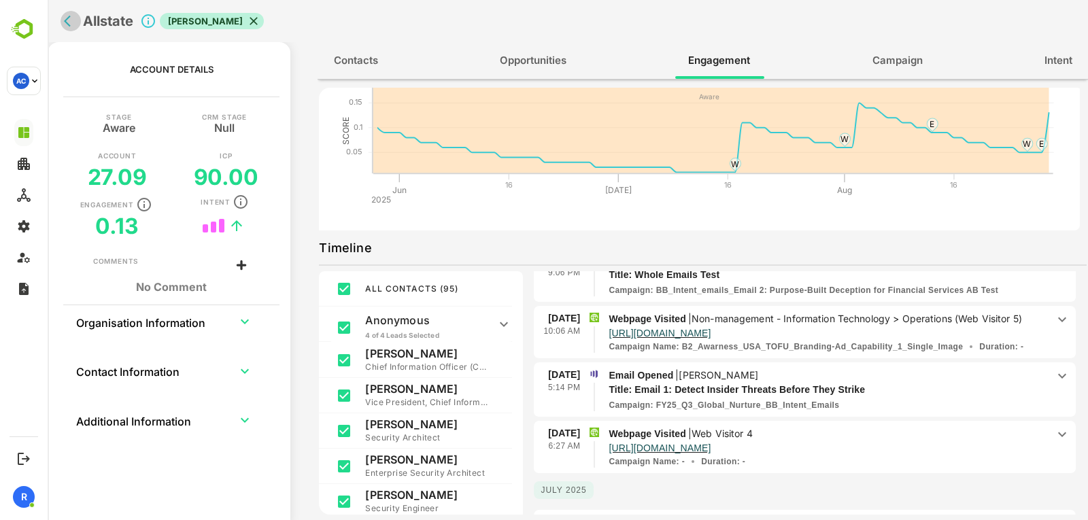
click at [67, 19] on icon "back" at bounding box center [67, 22] width 7 height 12
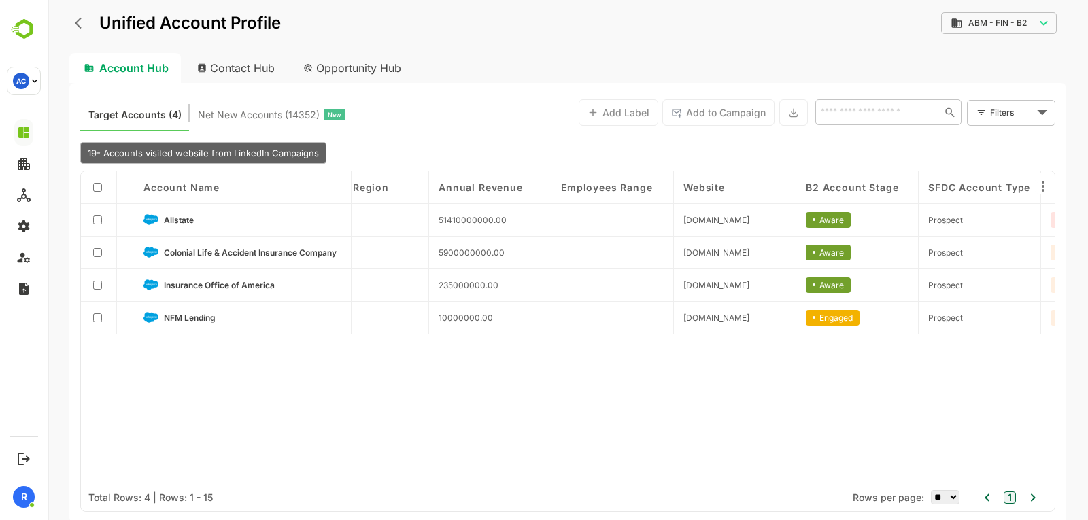
scroll to position [0, 904]
click at [173, 321] on span "NFM Lending" at bounding box center [190, 318] width 52 height 10
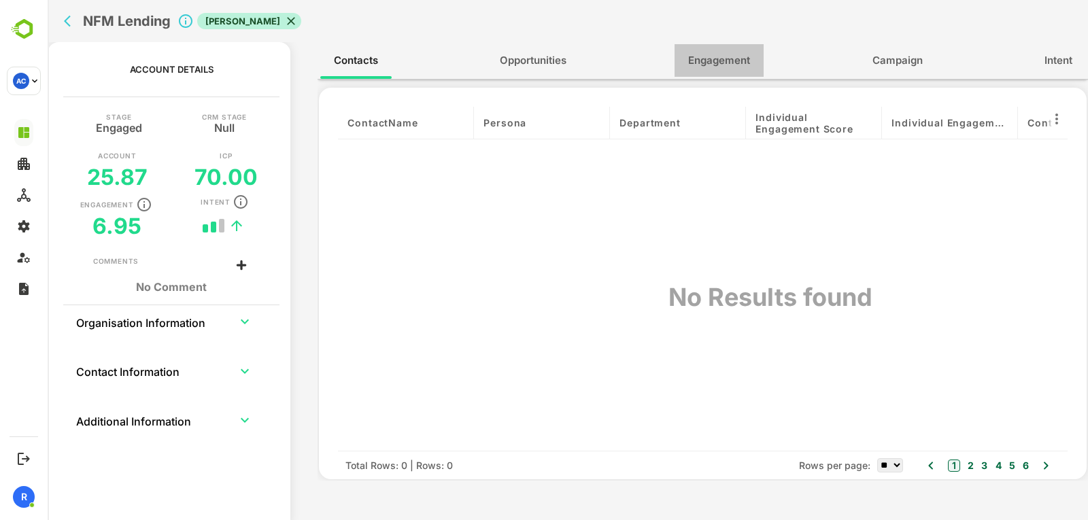
click at [712, 52] on span "Engagement" at bounding box center [719, 61] width 62 height 18
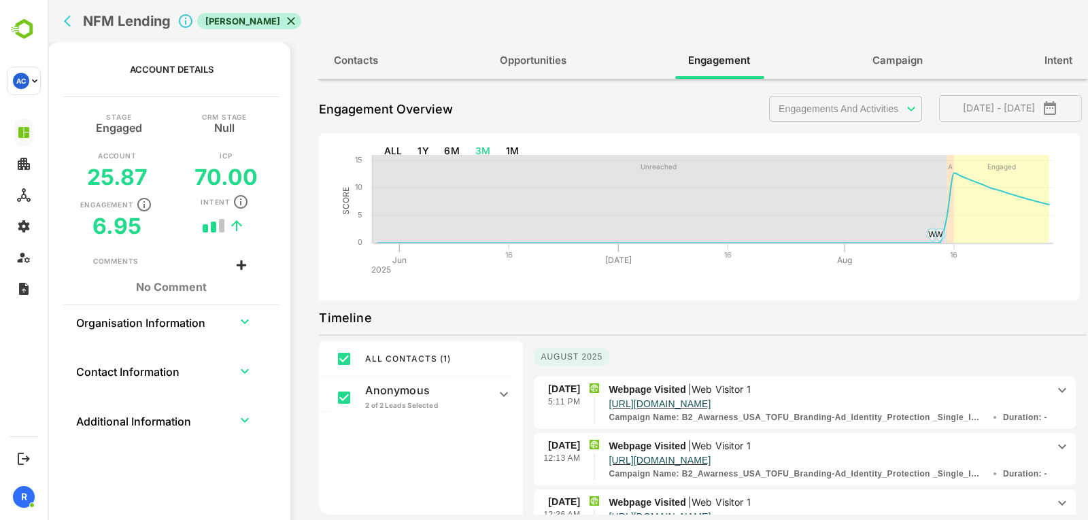
scroll to position [0, 0]
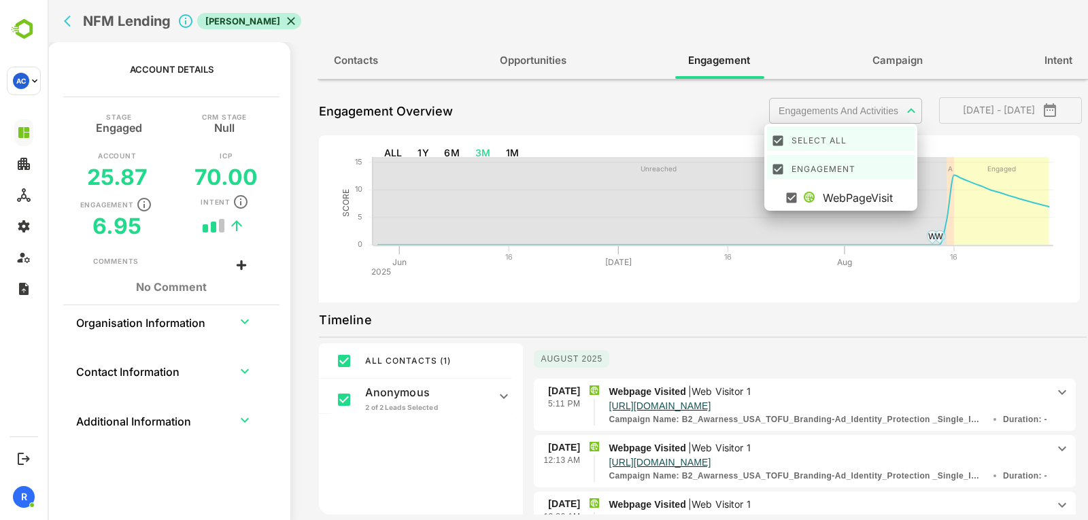
click at [877, 123] on body "**********" at bounding box center [568, 260] width 1040 height 520
click at [876, 111] on div at bounding box center [568, 260] width 1040 height 520
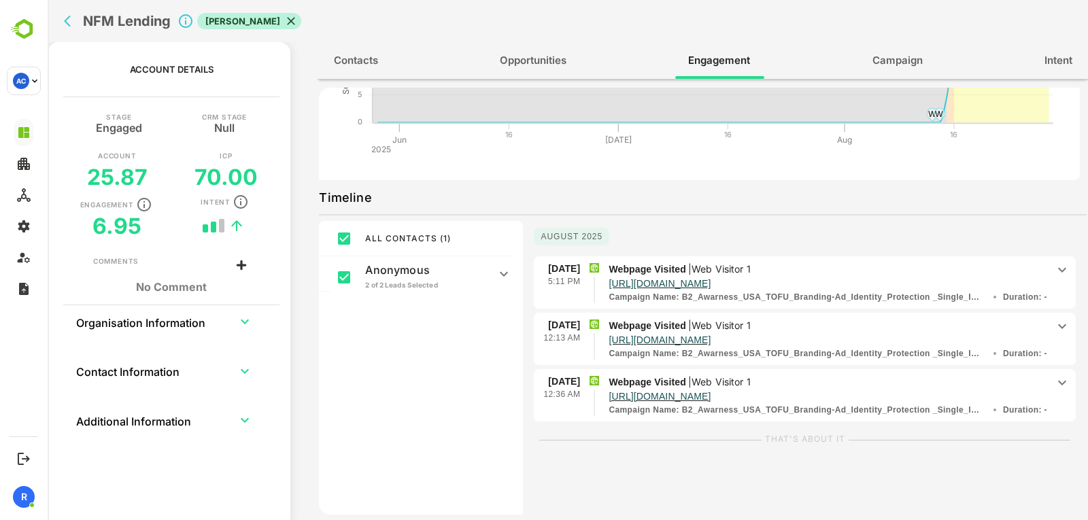
scroll to position [123, 0]
click at [506, 278] on icon at bounding box center [504, 273] width 16 height 16
click at [506, 278] on icon at bounding box center [504, 277] width 8 height 5
click at [1054, 271] on icon at bounding box center [1062, 269] width 16 height 16
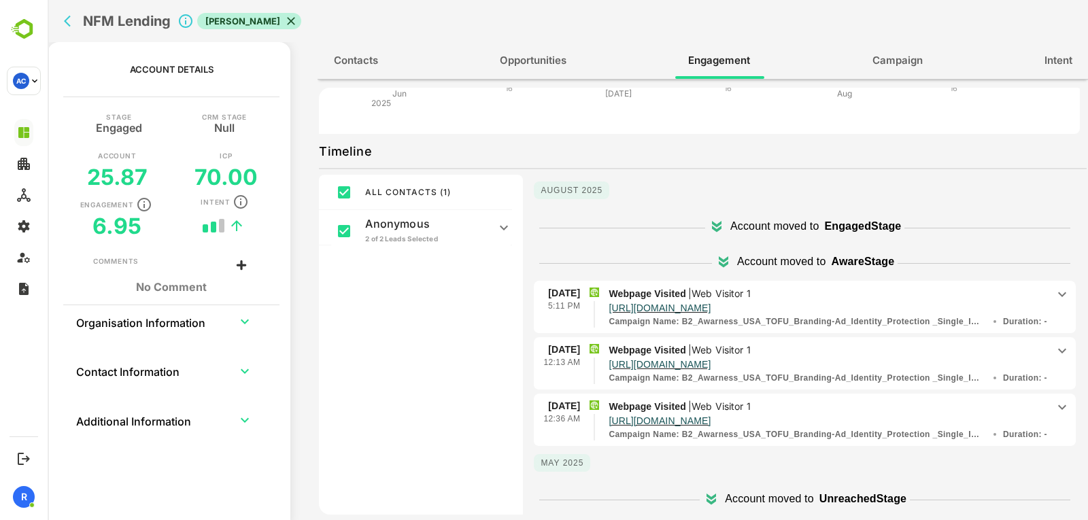
scroll to position [169, 0]
click at [1054, 290] on icon at bounding box center [1062, 293] width 16 height 16
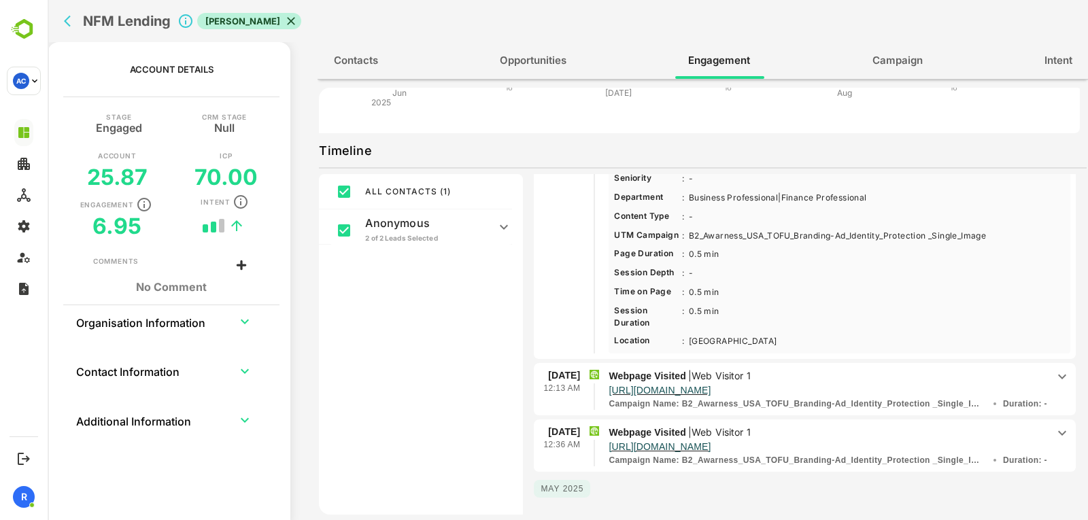
scroll to position [262, 0]
click at [1054, 381] on icon at bounding box center [1062, 376] width 16 height 16
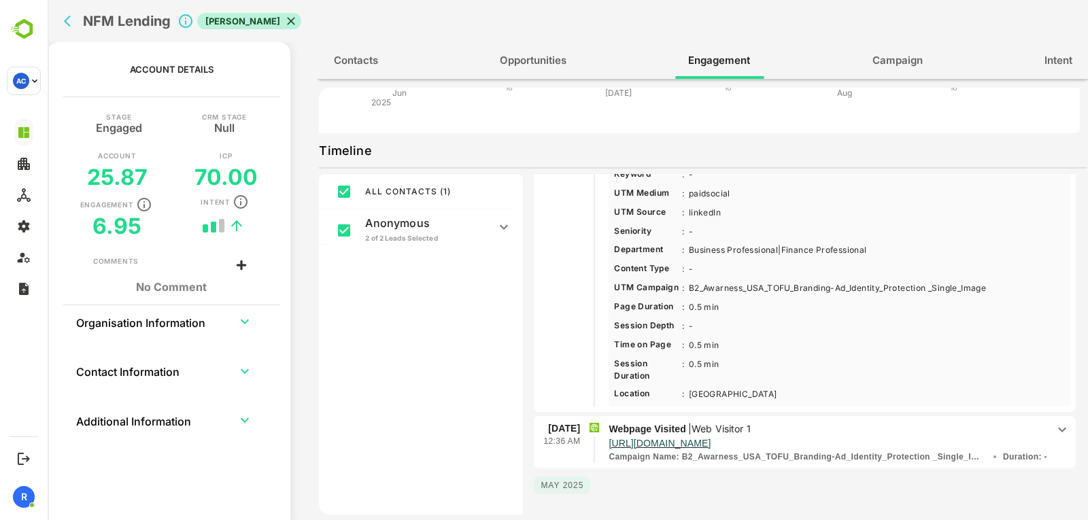
scroll to position [577, 0]
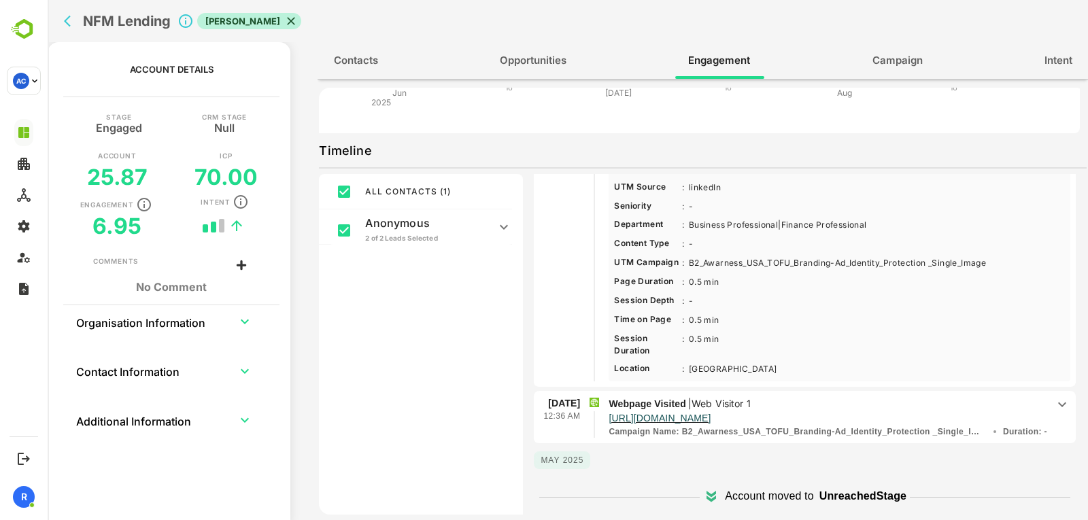
click at [1054, 405] on icon at bounding box center [1062, 404] width 16 height 16
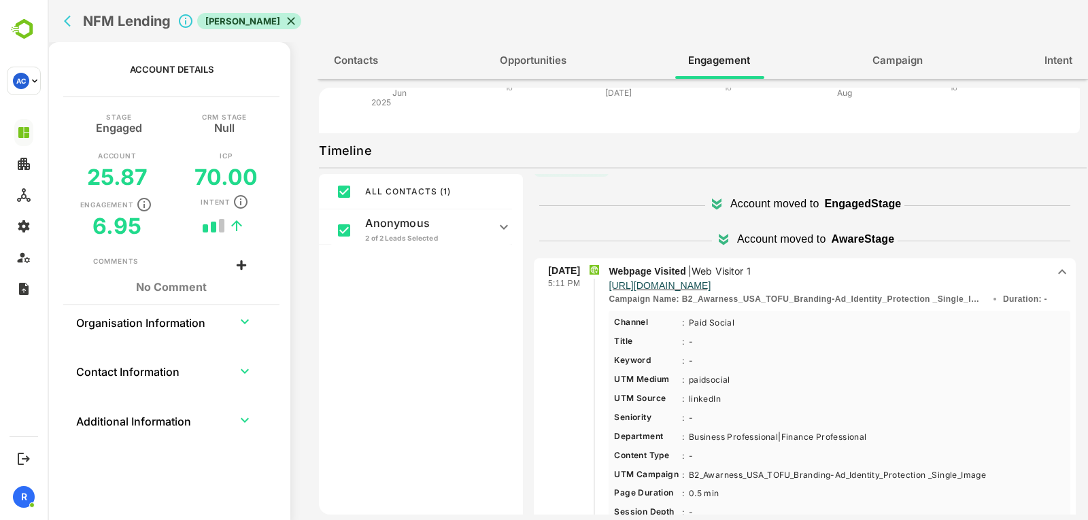
scroll to position [17, 0]
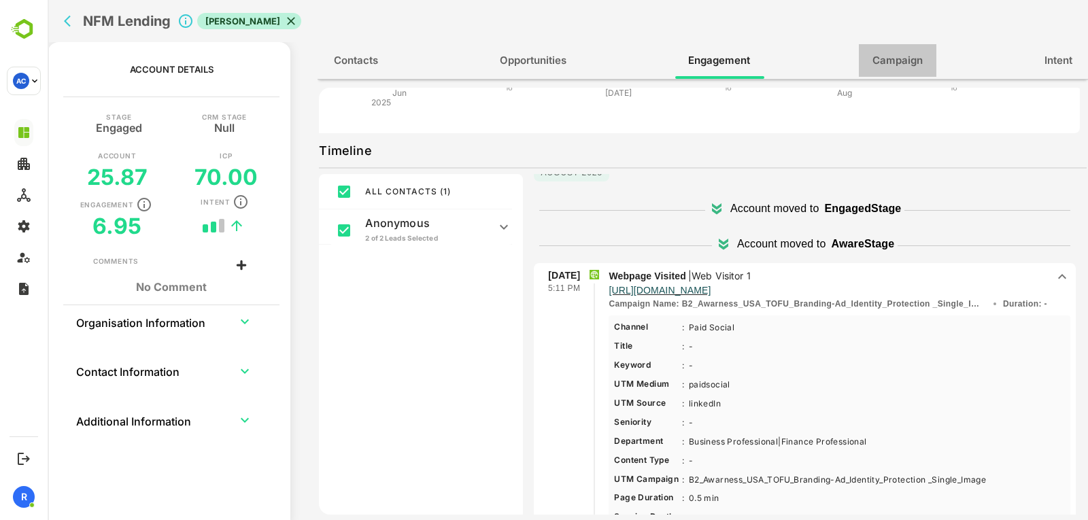
click at [880, 76] on button "Campaign" at bounding box center [897, 60] width 77 height 33
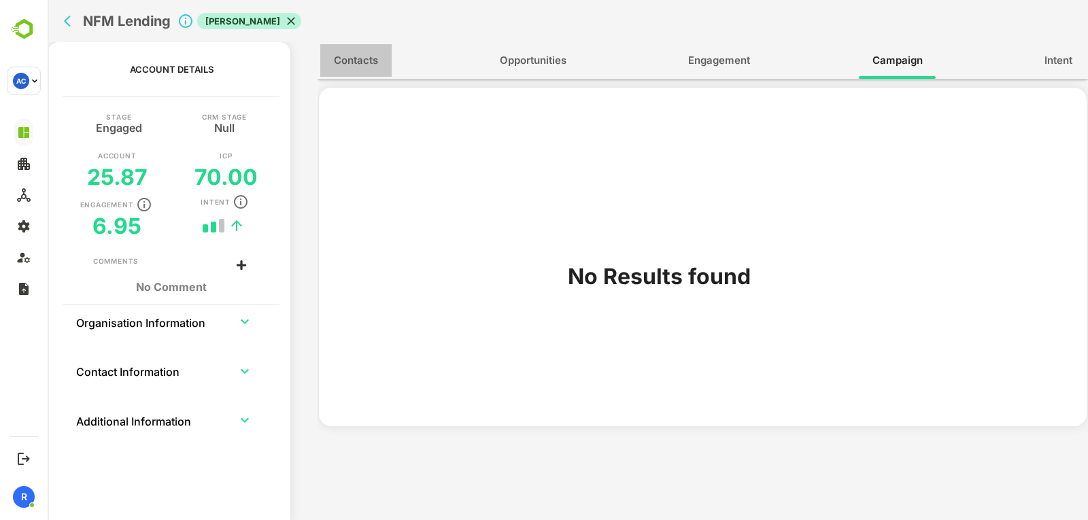
click at [337, 56] on span "Contacts" at bounding box center [356, 61] width 44 height 18
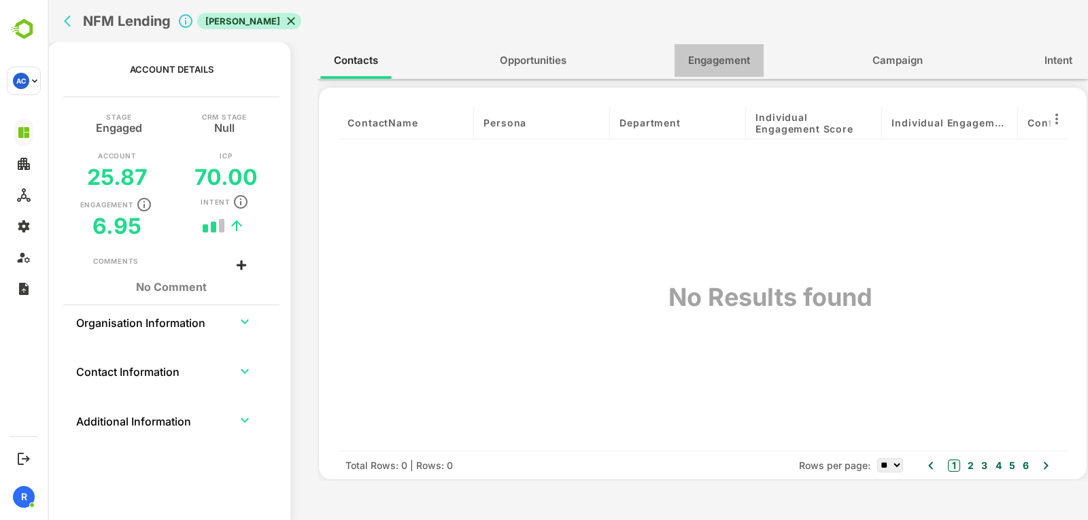
click at [691, 56] on span "Engagement" at bounding box center [719, 61] width 62 height 18
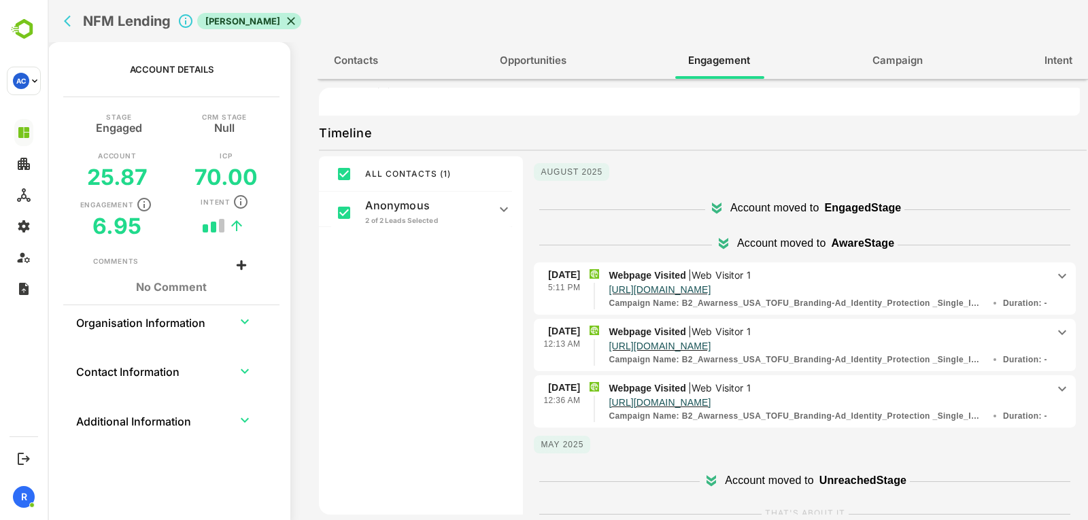
scroll to position [188, 0]
click at [68, 27] on icon "back" at bounding box center [71, 21] width 14 height 14
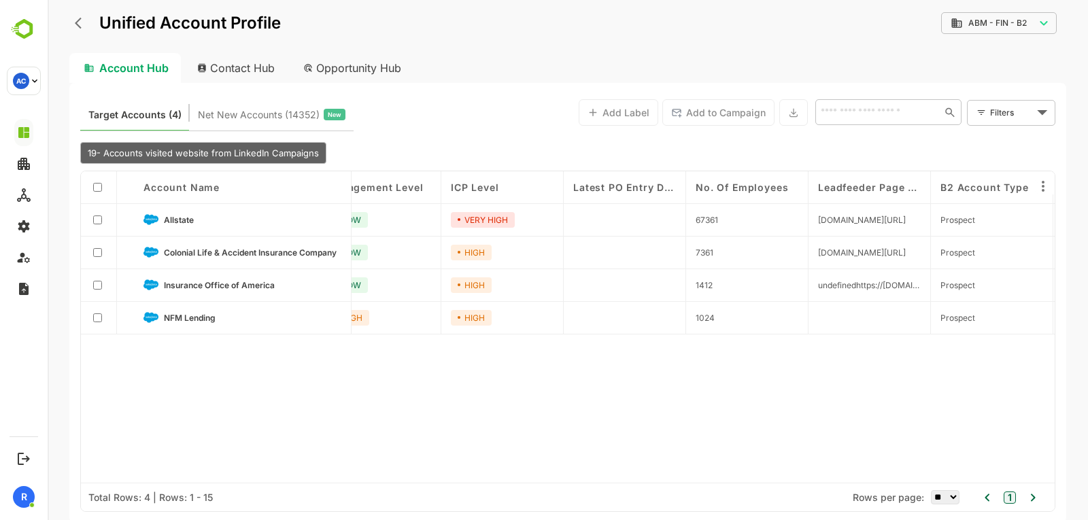
scroll to position [0, 0]
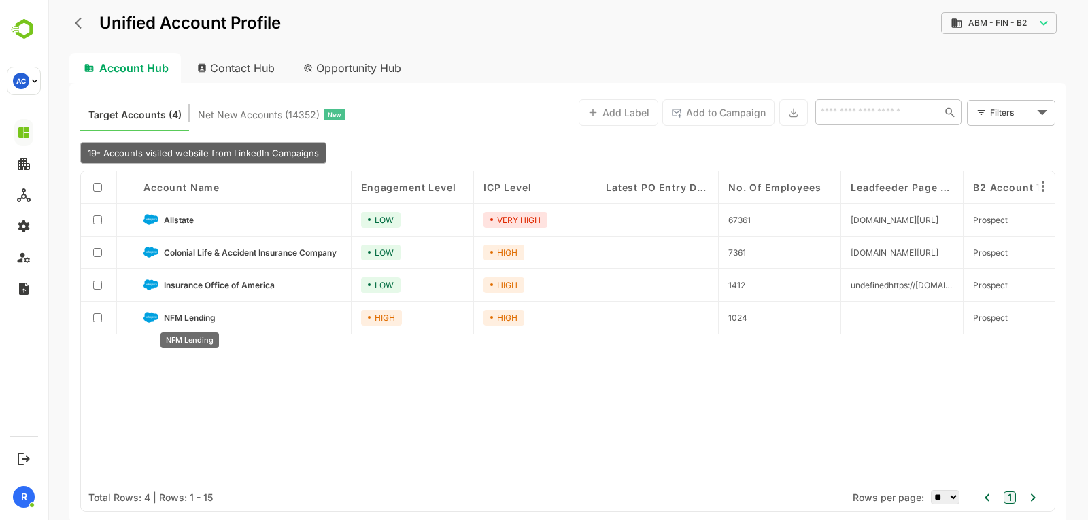
click at [181, 319] on span "NFM Lending" at bounding box center [190, 318] width 52 height 10
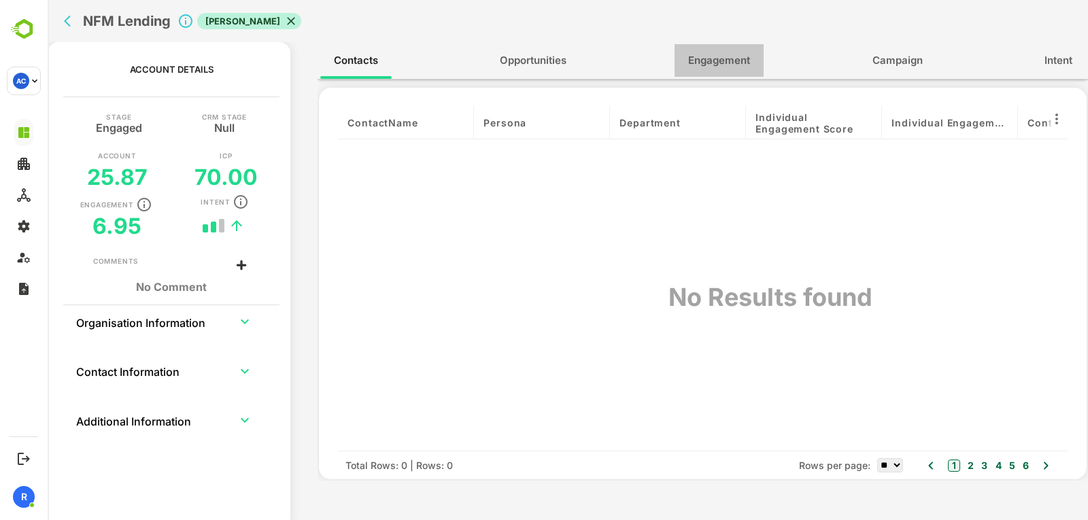
click at [707, 55] on span "Engagement" at bounding box center [719, 61] width 62 height 18
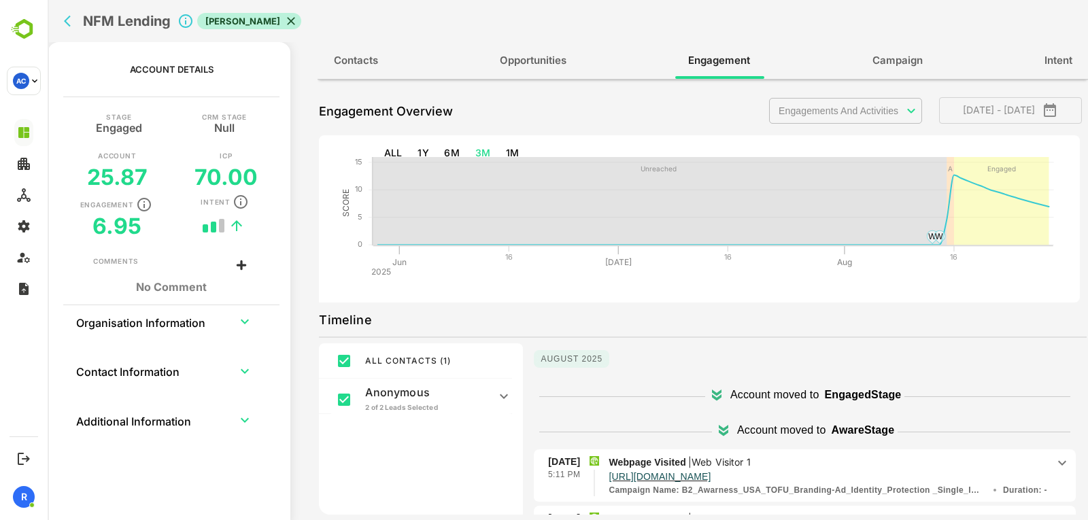
scroll to position [222, 0]
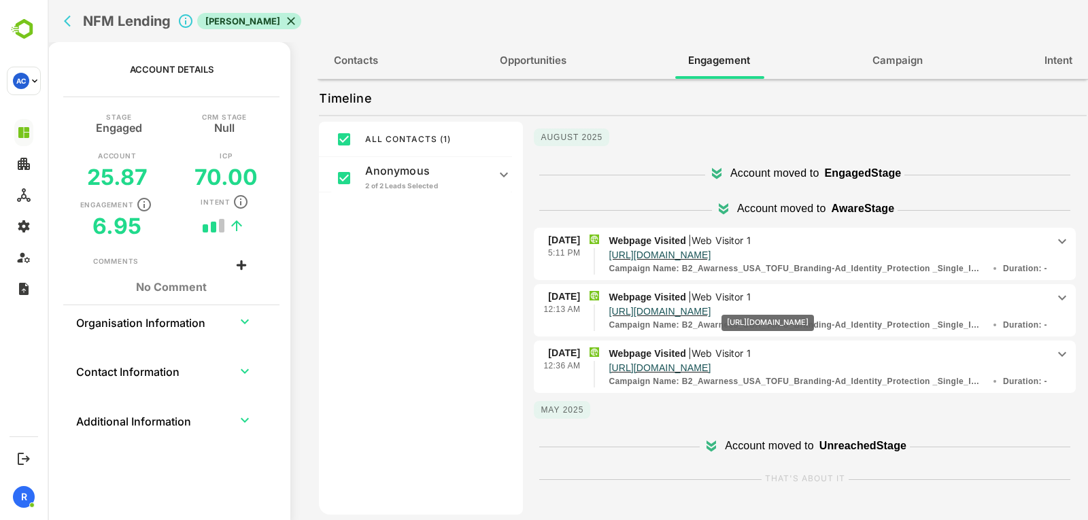
click at [710, 305] on p "https://www.acalvio.com/products/identity-protection/?li_ed=CwEAAAGYpvEdp3bzBnT…" at bounding box center [659, 312] width 102 height 14
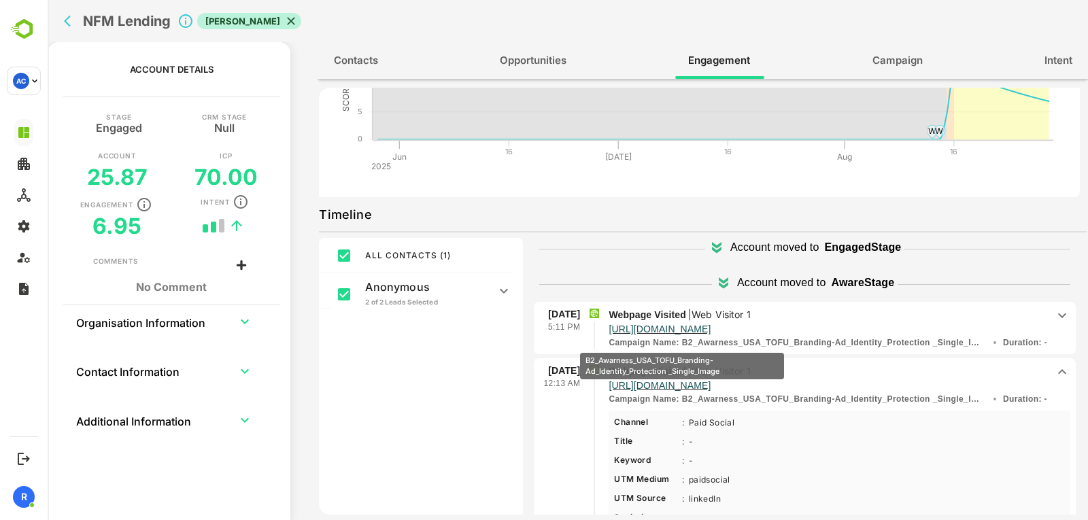
scroll to position [41, 0]
click at [1058, 372] on icon at bounding box center [1062, 372] width 8 height 5
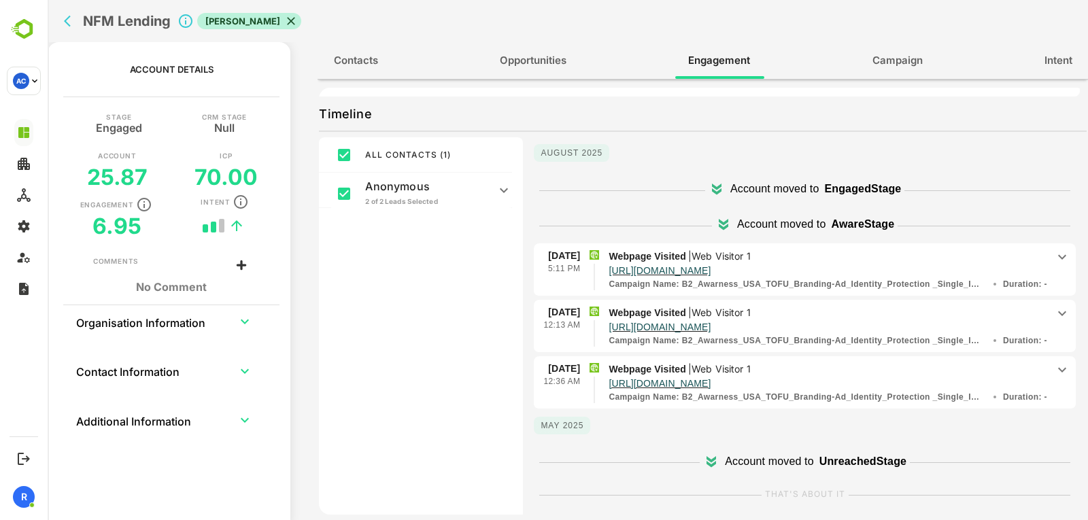
scroll to position [222, 0]
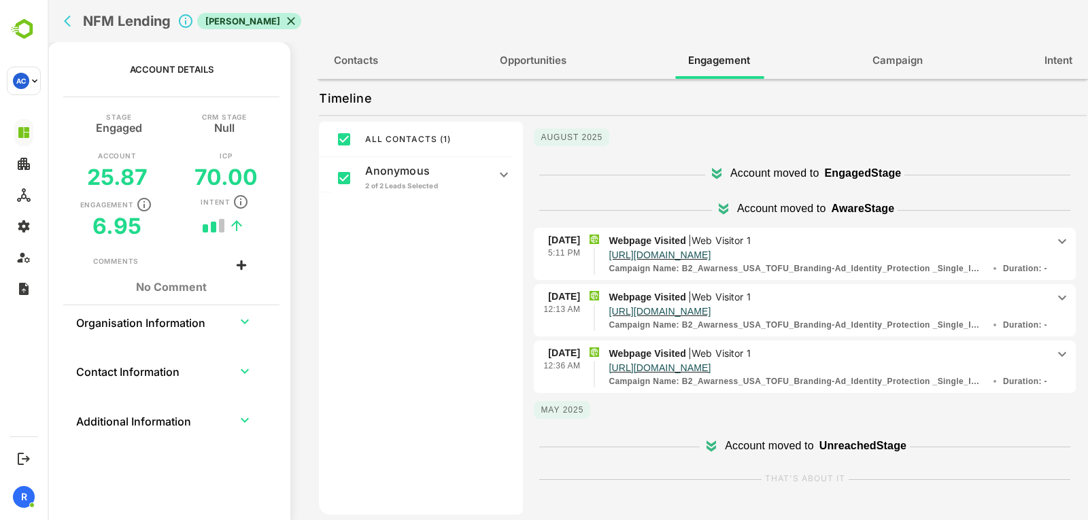
click at [69, 24] on icon "back" at bounding box center [67, 22] width 7 height 12
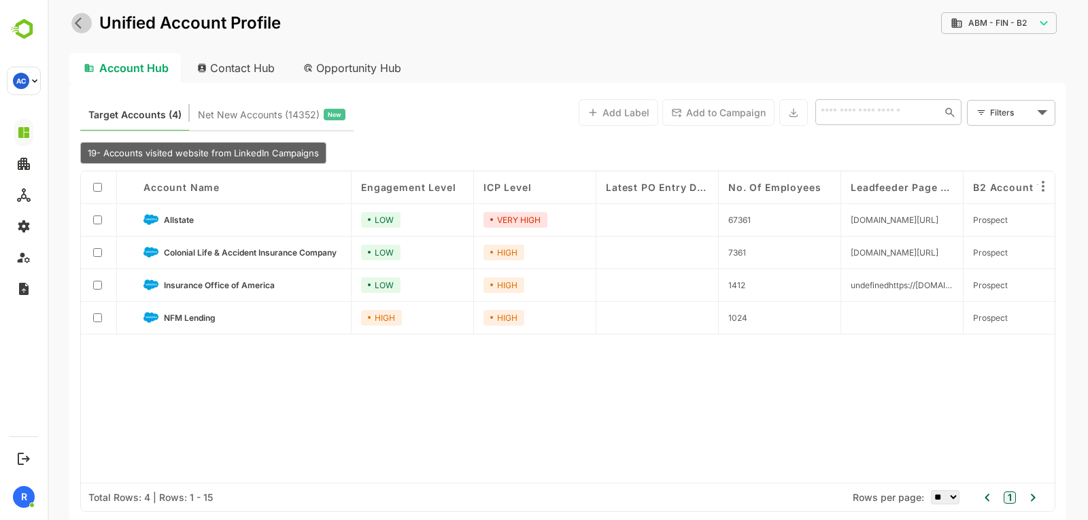
click at [78, 32] on button "back" at bounding box center [81, 23] width 20 height 20
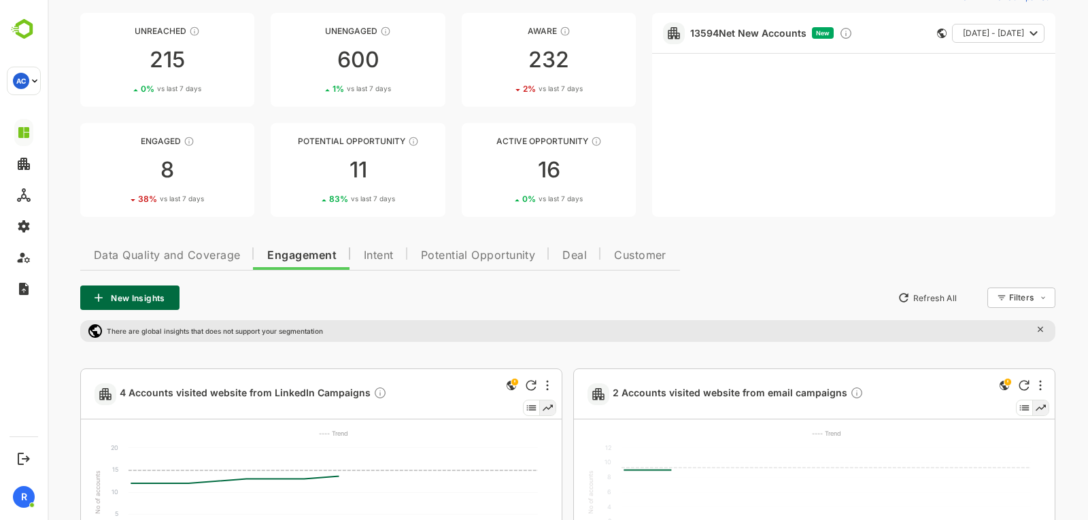
scroll to position [70, 0]
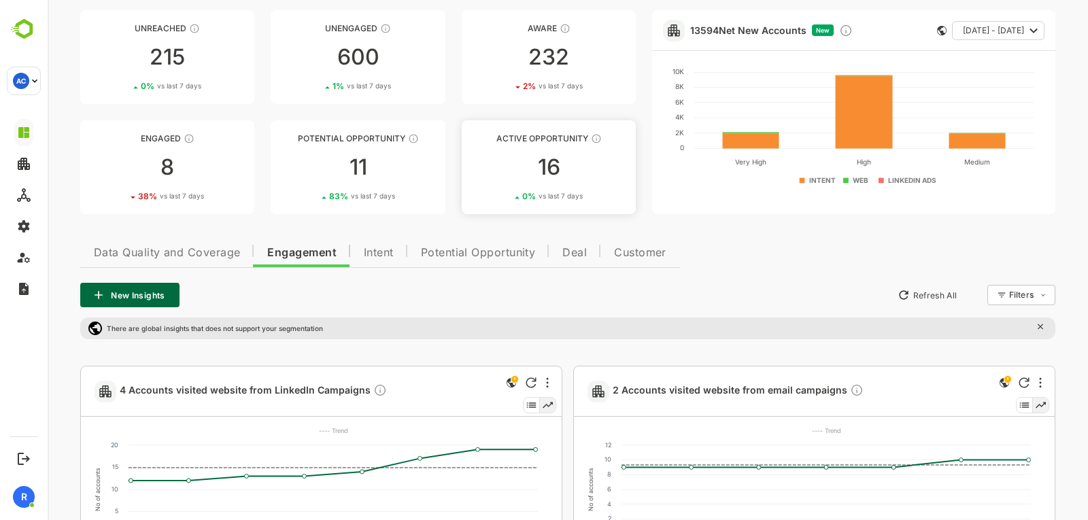
click at [544, 192] on span "vs last 7 days" at bounding box center [560, 196] width 44 height 10
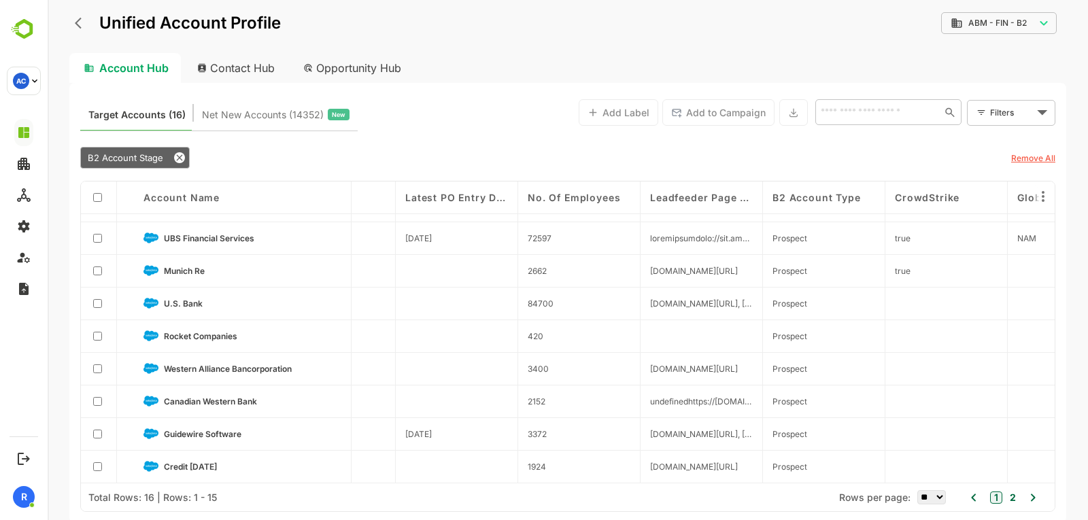
scroll to position [224, 0]
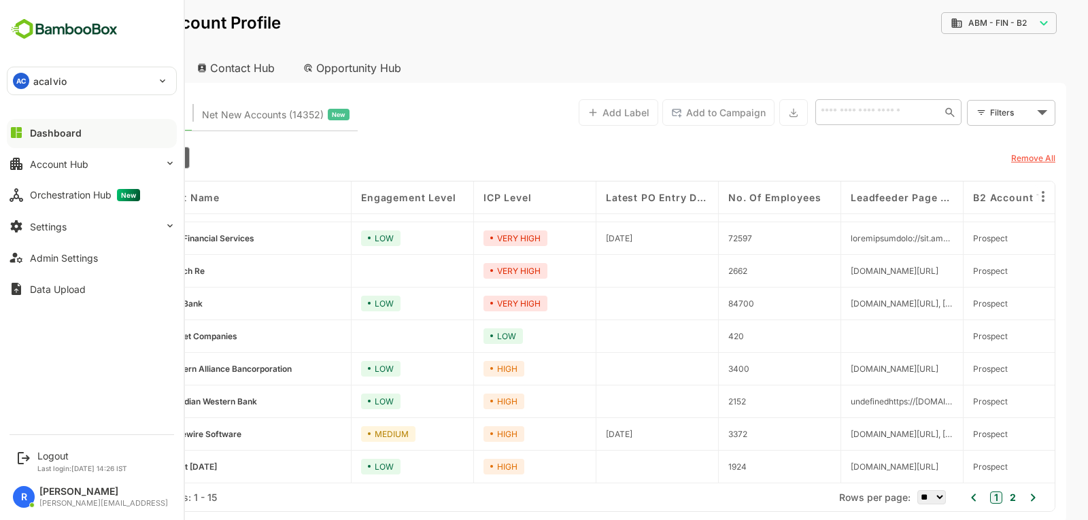
click at [92, 138] on button "Dashboard" at bounding box center [92, 132] width 170 height 27
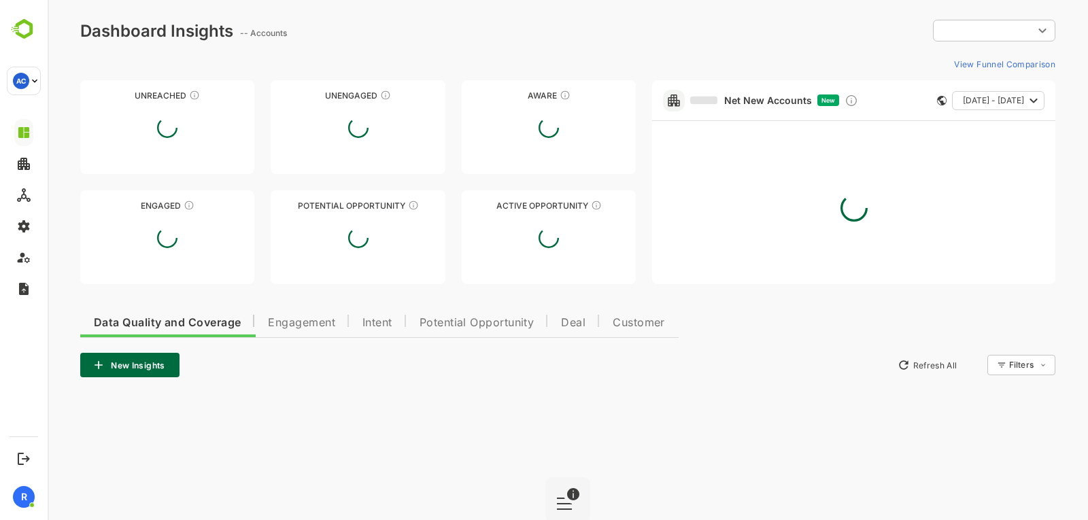
type input "**********"
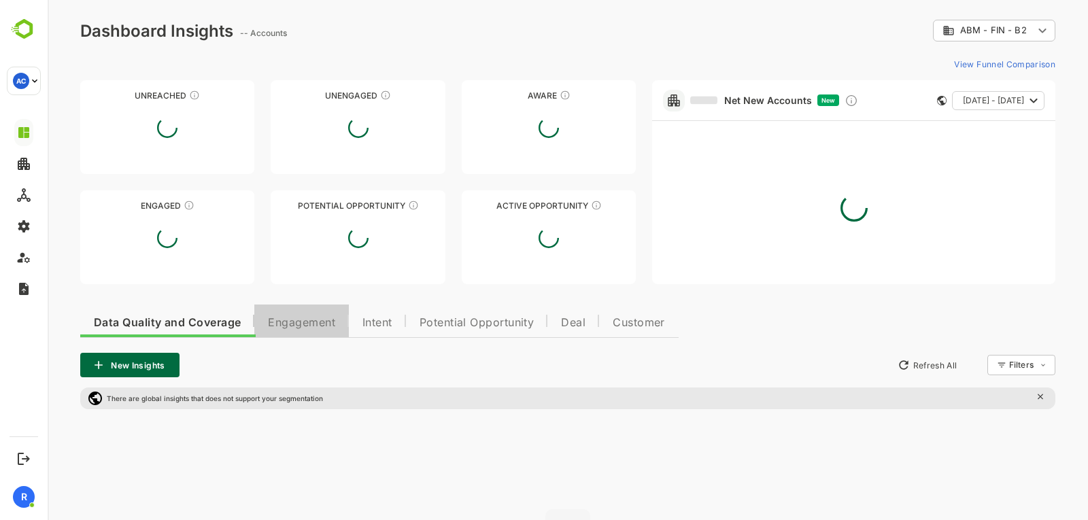
click at [307, 334] on button "Engagement" at bounding box center [301, 321] width 94 height 33
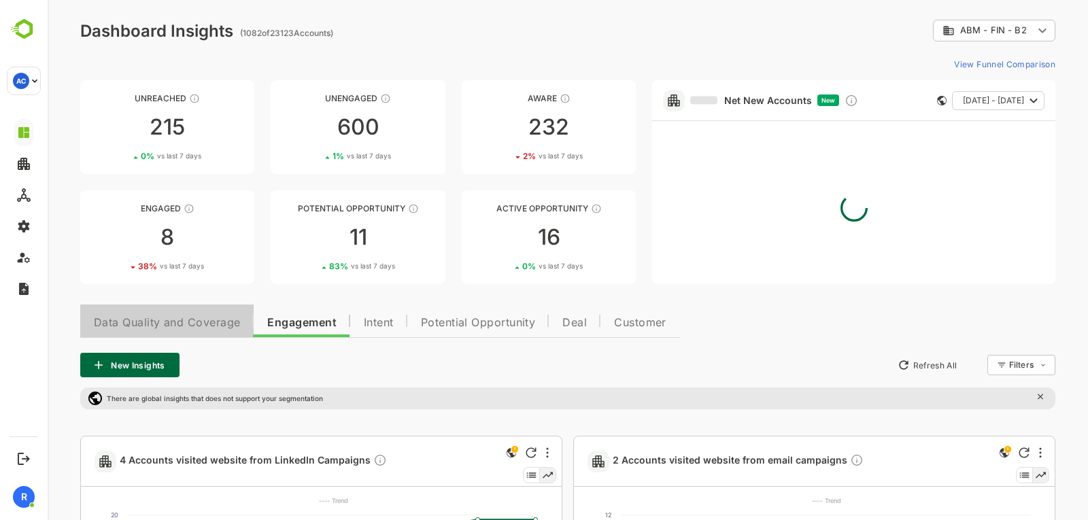
click at [194, 321] on span "Data Quality and Coverage" at bounding box center [167, 322] width 146 height 11
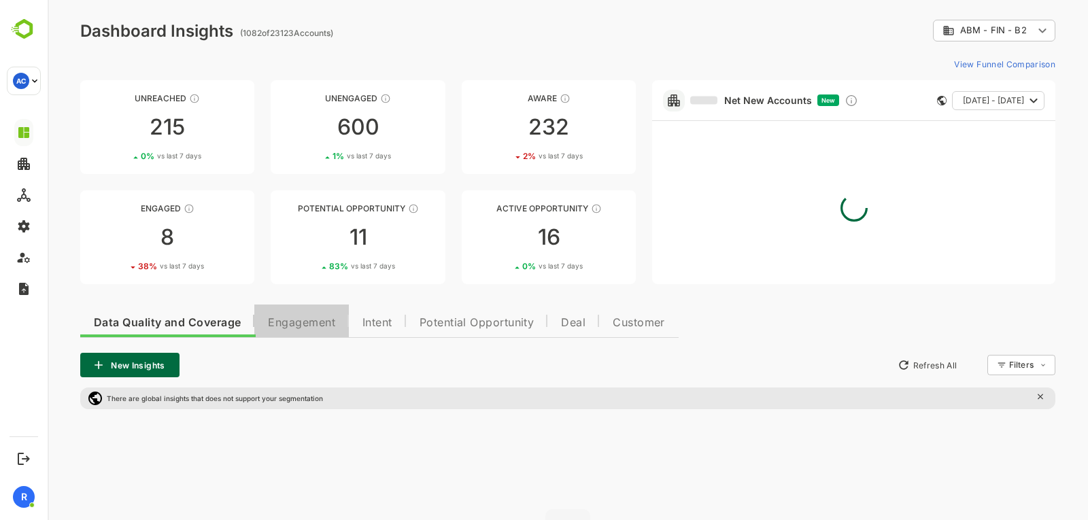
click at [293, 319] on span "Engagement" at bounding box center [301, 322] width 67 height 11
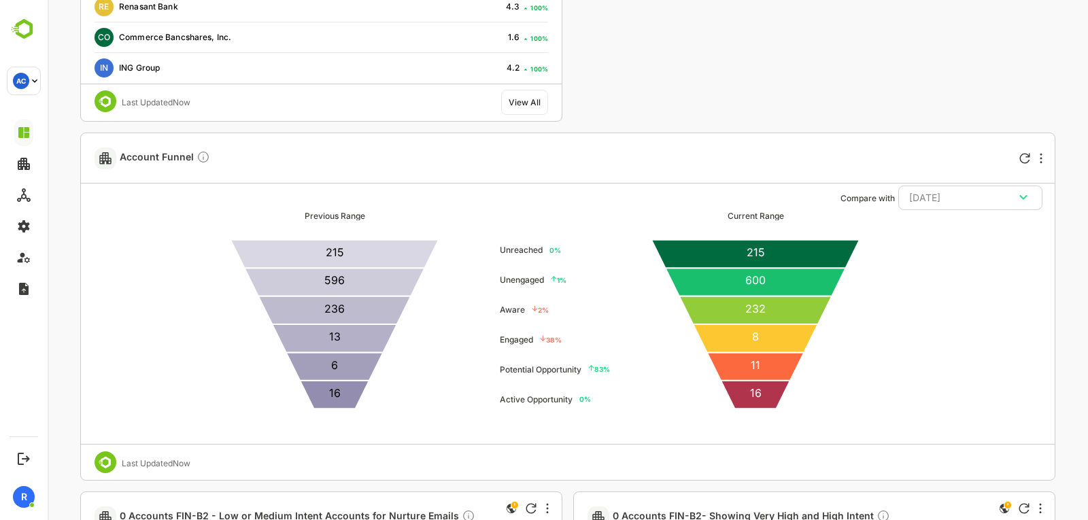
scroll to position [1173, 0]
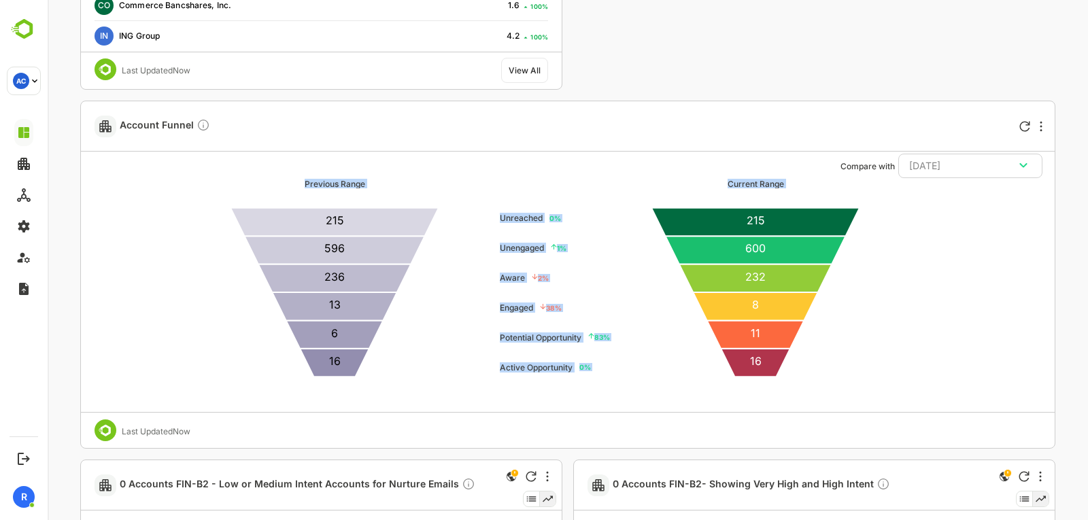
drag, startPoint x: 971, startPoint y: 179, endPoint x: 971, endPoint y: 169, distance: 10.2
click at [971, 169] on div "Compare with 1 Weeks Ago Previous Range 16 6 13 236 596 215 0 % Unreached 1 % U…" at bounding box center [567, 281] width 967 height 259
click at [971, 169] on div "1 Weeks Ago" at bounding box center [970, 166] width 122 height 18
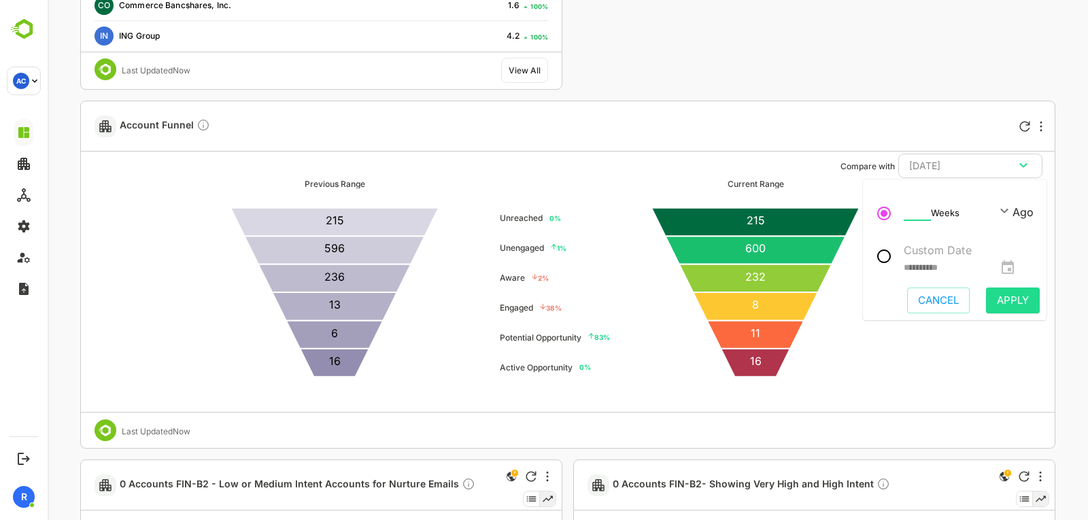
click at [923, 214] on input "*" at bounding box center [916, 212] width 27 height 17
type input "*"
type input "**********"
type input "*"
click at [923, 210] on input "*" at bounding box center [916, 212] width 27 height 17
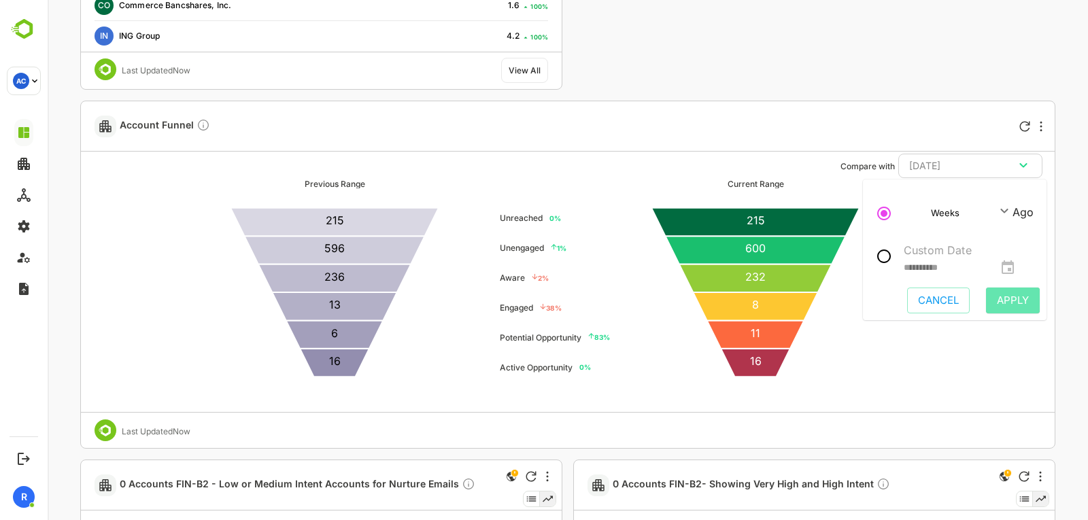
click at [987, 292] on button "Apply" at bounding box center [1013, 301] width 54 height 26
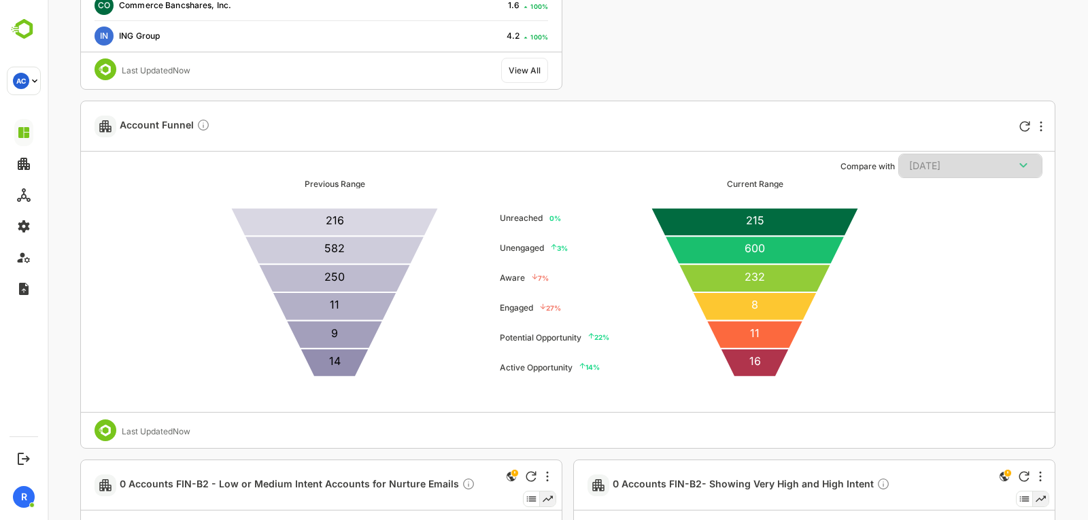
click at [947, 169] on div "2 Weeks Ago" at bounding box center [970, 166] width 122 height 18
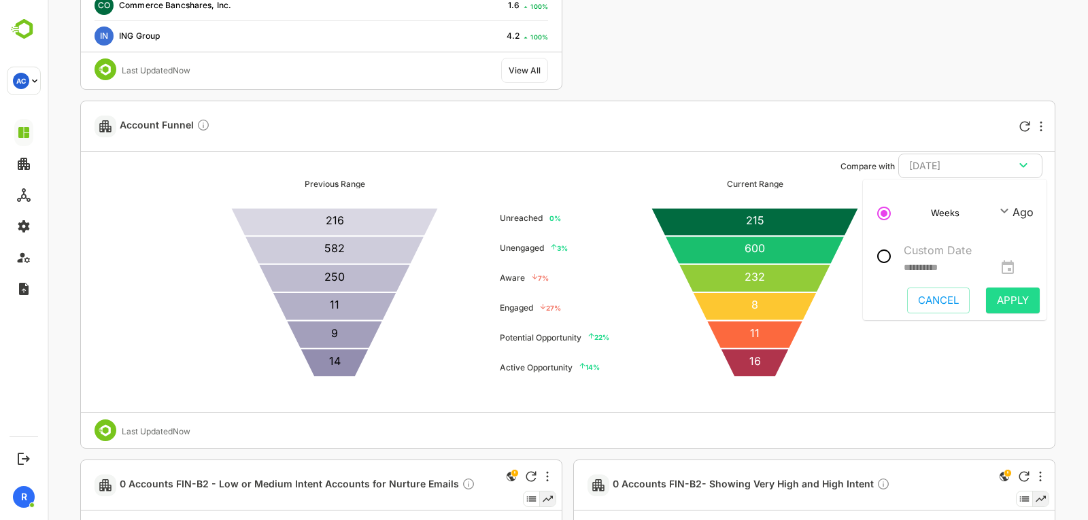
type input "*"
type input "**********"
type input "*"
click at [922, 206] on input "*" at bounding box center [916, 212] width 27 height 17
click at [1004, 300] on span "Apply" at bounding box center [1012, 301] width 32 height 18
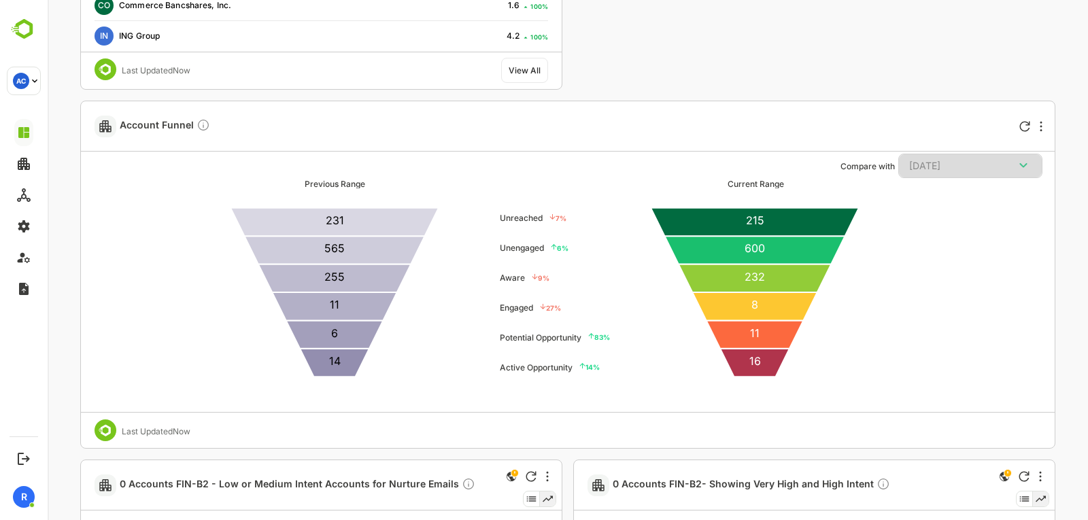
click at [923, 175] on button "3 Weeks Ago" at bounding box center [970, 166] width 144 height 24
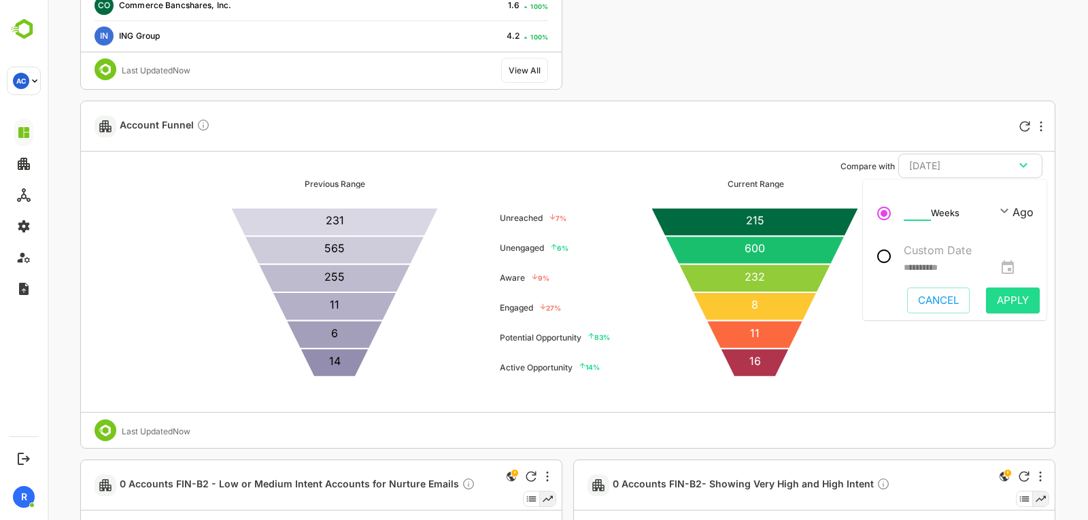
type input "*"
type input "**********"
click at [924, 206] on input "*" at bounding box center [916, 212] width 27 height 17
type input "*"
type input "**********"
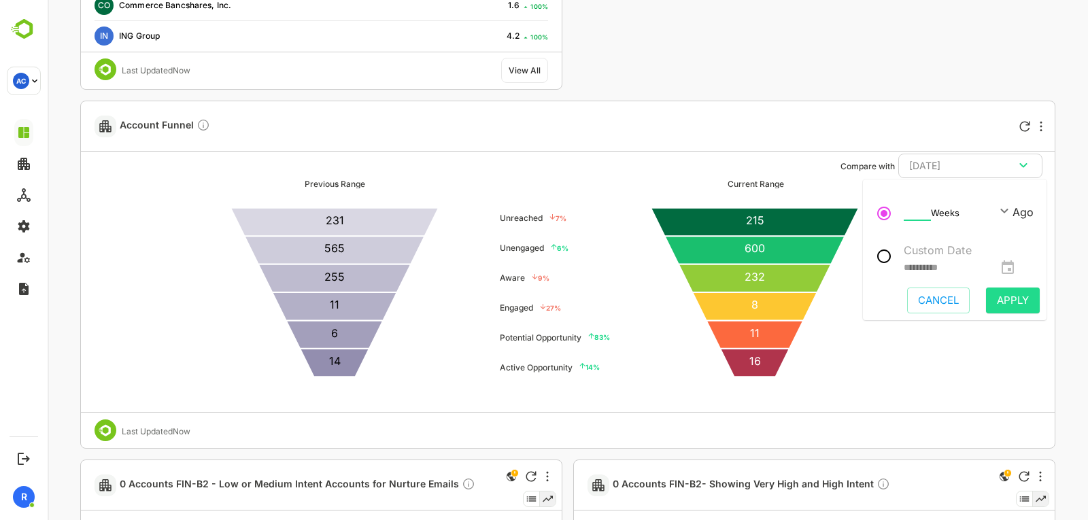
click at [924, 206] on input "*" at bounding box center [916, 212] width 27 height 17
type input "*"
type input "**********"
type input "*"
click at [926, 216] on input "*" at bounding box center [916, 212] width 27 height 17
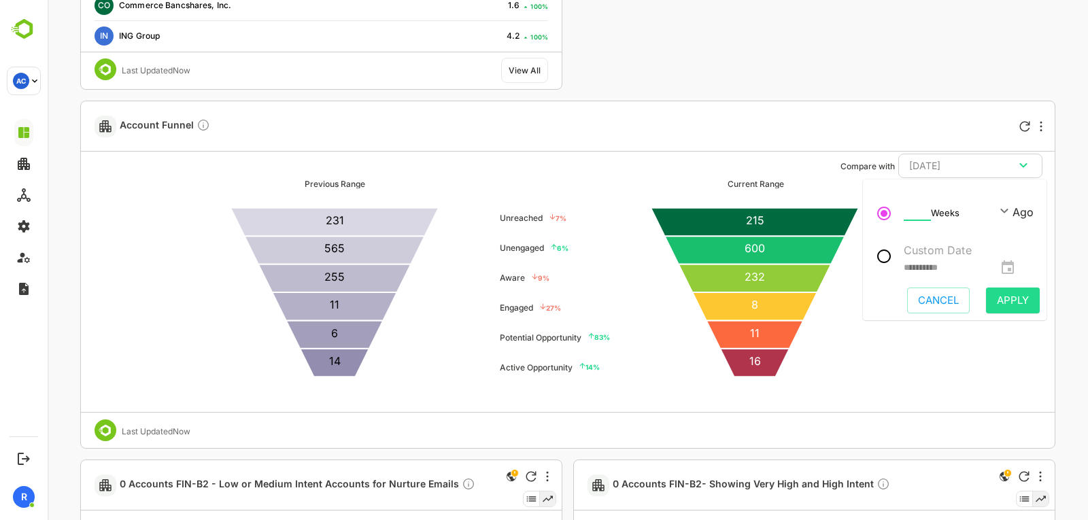
click at [996, 300] on span "Apply" at bounding box center [1012, 301] width 32 height 18
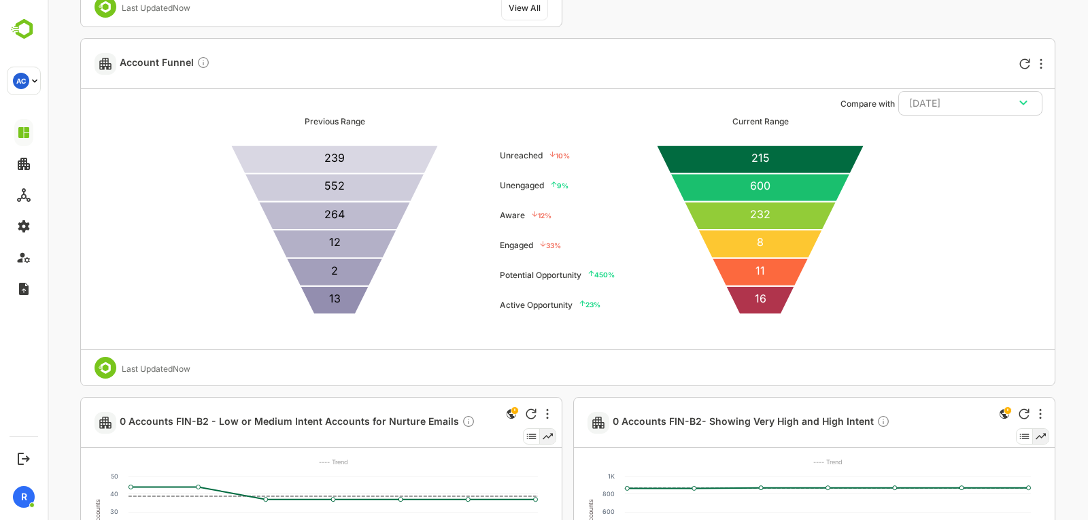
scroll to position [1235, 0]
click at [969, 101] on div "4 Weeks Ago" at bounding box center [970, 104] width 122 height 18
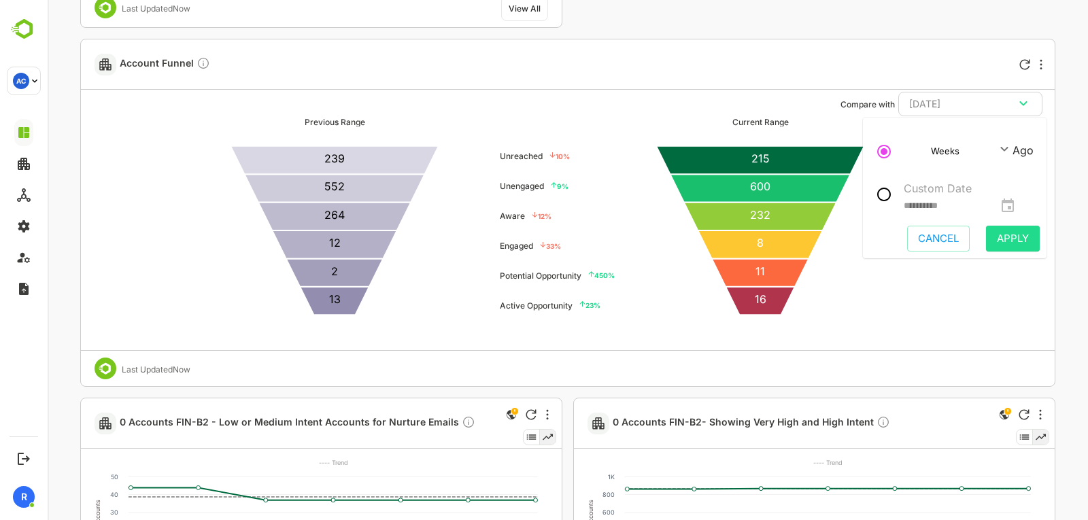
type input "*"
type input "**********"
click at [927, 152] on input "*" at bounding box center [916, 150] width 27 height 17
type input "*"
type input "**********"
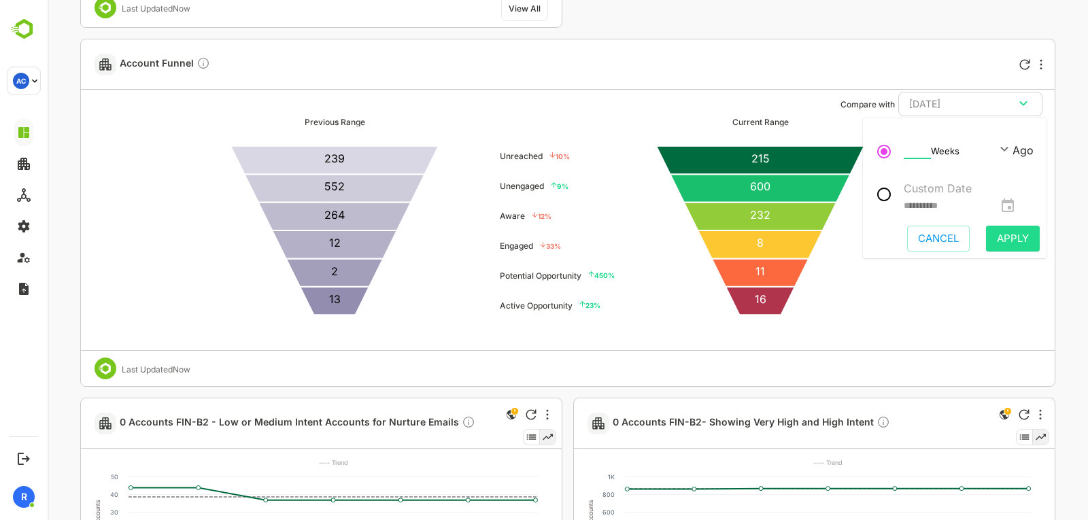
type input "*"
click at [927, 152] on input "*" at bounding box center [916, 150] width 27 height 17
click at [1013, 247] on span "Apply" at bounding box center [1012, 239] width 32 height 18
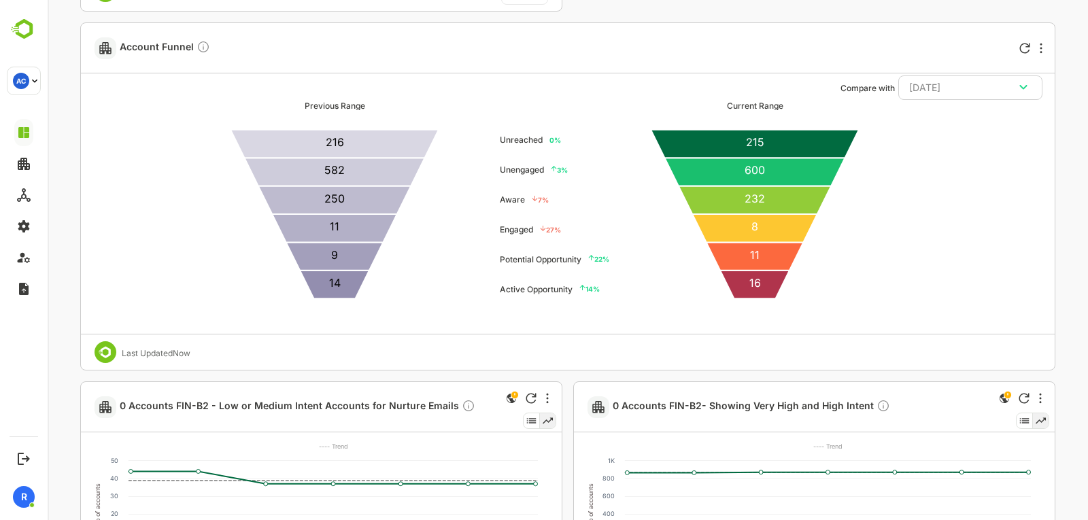
scroll to position [1252, 0]
